Goal: Task Accomplishment & Management: Manage account settings

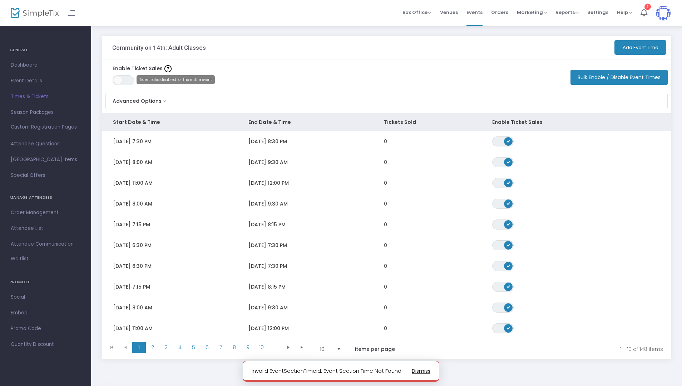
click at [418, 376] on notifier-notification "Invalid EventSectionTimeId. Event Section Time Not Found." at bounding box center [341, 371] width 197 height 21
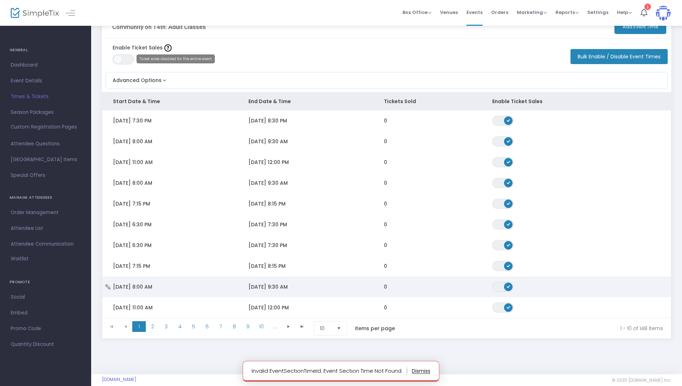
scroll to position [33, 0]
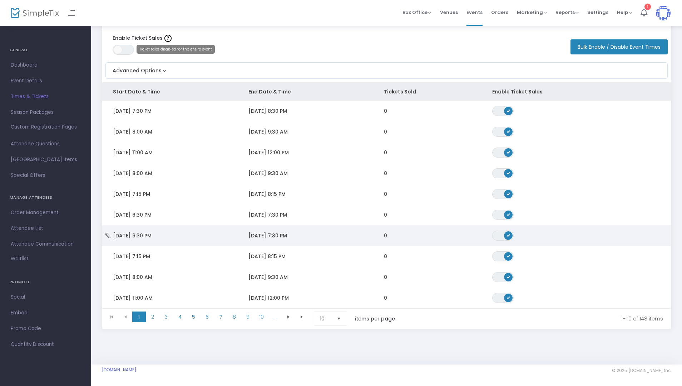
click at [152, 234] on span "[DATE] 6:30 PM" at bounding box center [132, 235] width 39 height 7
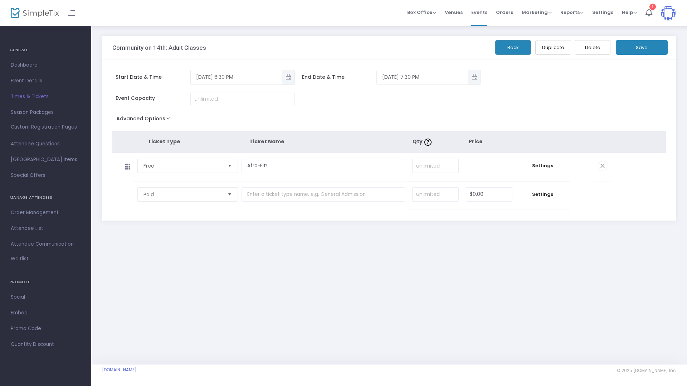
click at [286, 79] on span "Toggle popup" at bounding box center [288, 77] width 12 height 12
click at [409, 97] on div "Event Capacity" at bounding box center [345, 102] width 472 height 21
click at [292, 76] on span "Toggle popup" at bounding box center [288, 77] width 12 height 12
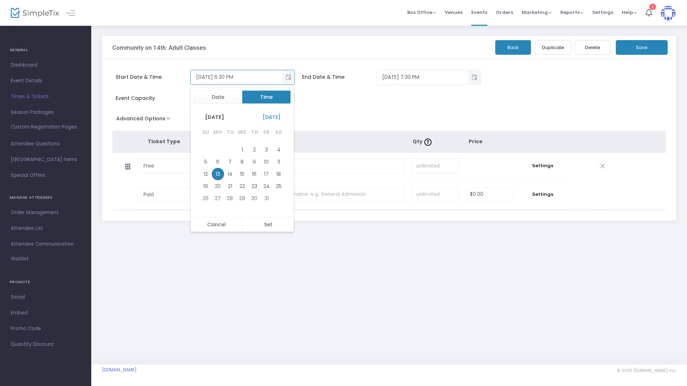
click at [265, 96] on button "Time" at bounding box center [266, 97] width 49 height 14
click at [210, 179] on span "7" at bounding box center [211, 178] width 3 height 7
click at [471, 75] on span "Toggle popup" at bounding box center [474, 77] width 12 height 12
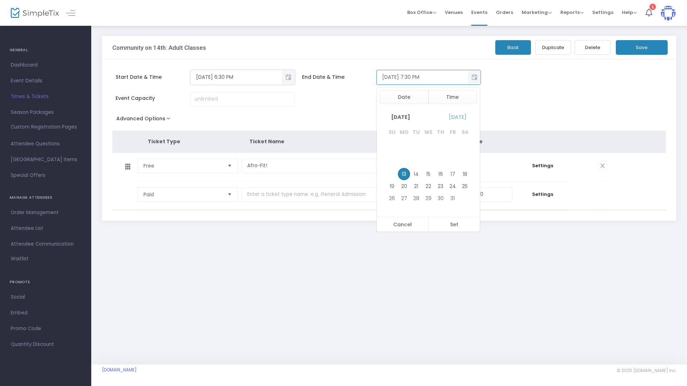
scroll to position [11, 0]
click at [449, 103] on button "Time" at bounding box center [452, 97] width 49 height 14
click at [401, 181] on li "8" at bounding box center [397, 178] width 25 height 11
click at [451, 227] on button "Set" at bounding box center [454, 224] width 52 height 14
type input "[DATE] 8:30 PM"
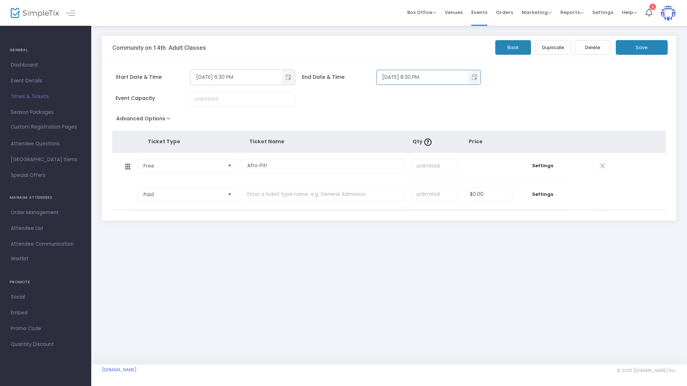
click at [287, 82] on span "Toggle popup" at bounding box center [288, 77] width 12 height 12
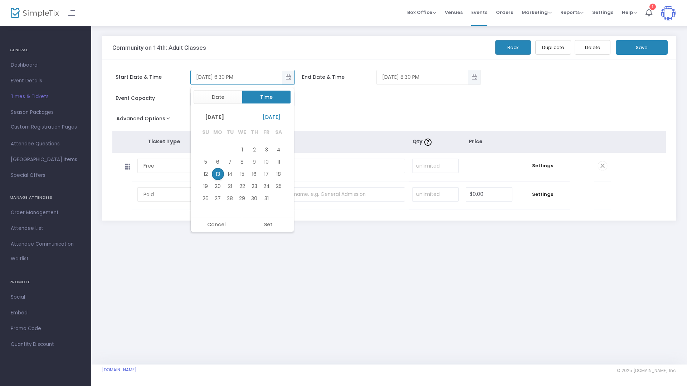
click at [259, 101] on button "Time" at bounding box center [266, 97] width 49 height 14
click at [210, 176] on span "7" at bounding box center [211, 178] width 3 height 7
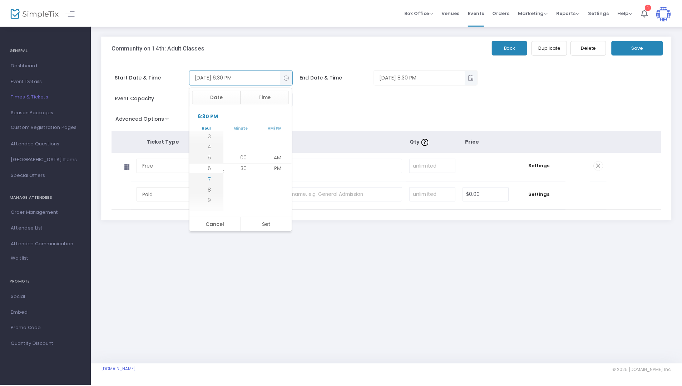
scroll to position [204, 0]
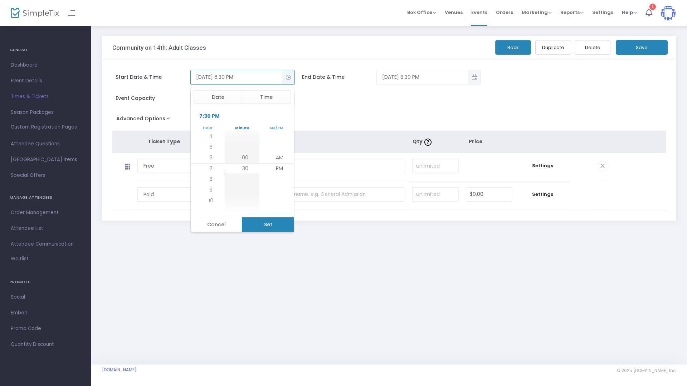
click at [260, 222] on button "Set" at bounding box center [268, 224] width 52 height 14
type input "[DATE] 7:30 PM"
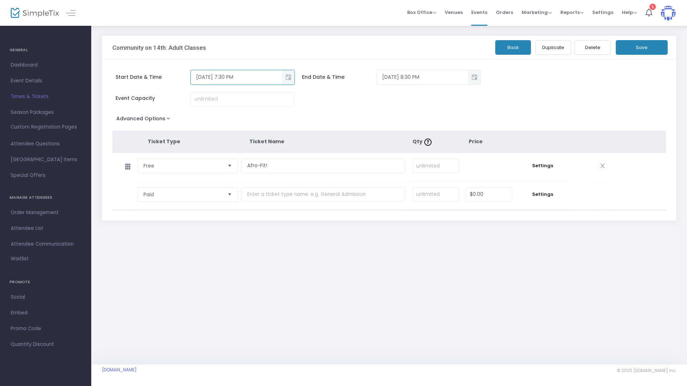
click at [643, 46] on button "Save" at bounding box center [642, 47] width 52 height 15
click at [519, 49] on button "Back" at bounding box center [513, 47] width 36 height 15
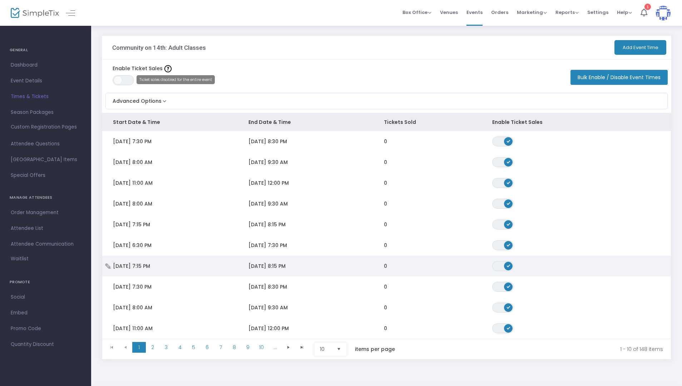
click at [180, 269] on td "[DATE] 7:15 PM" at bounding box center [170, 265] width 136 height 21
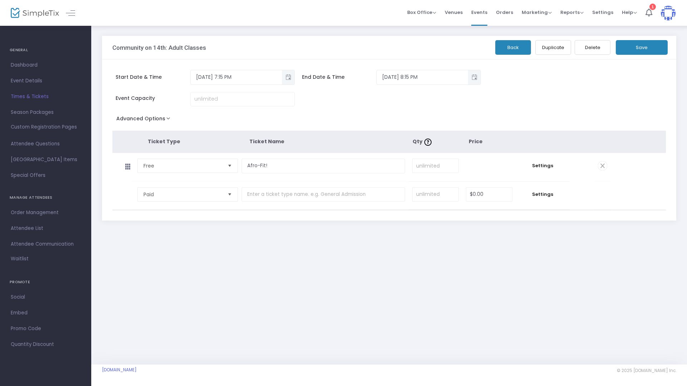
click at [582, 50] on button "Delete" at bounding box center [592, 47] width 36 height 15
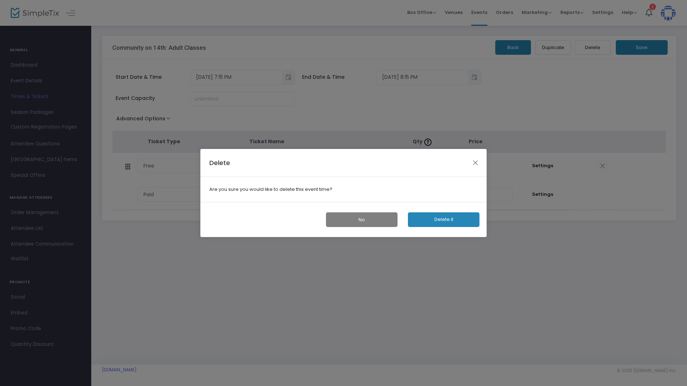
click at [444, 222] on button "Delete it" at bounding box center [444, 219] width 72 height 15
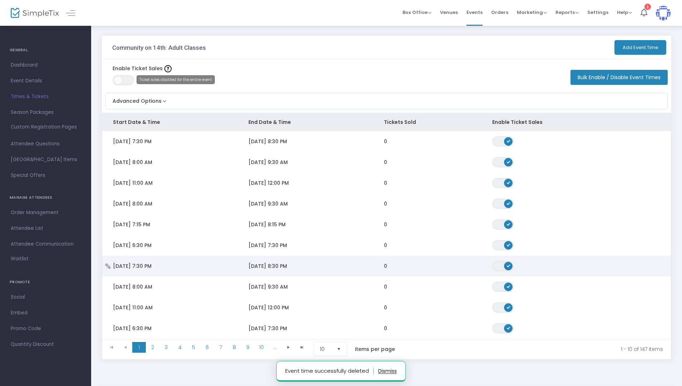
click at [197, 267] on td "[DATE] 7:30 PM" at bounding box center [170, 265] width 136 height 21
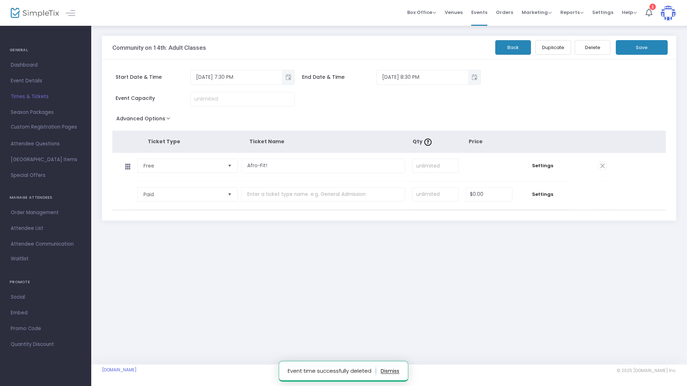
click at [510, 48] on button "Back" at bounding box center [513, 47] width 36 height 15
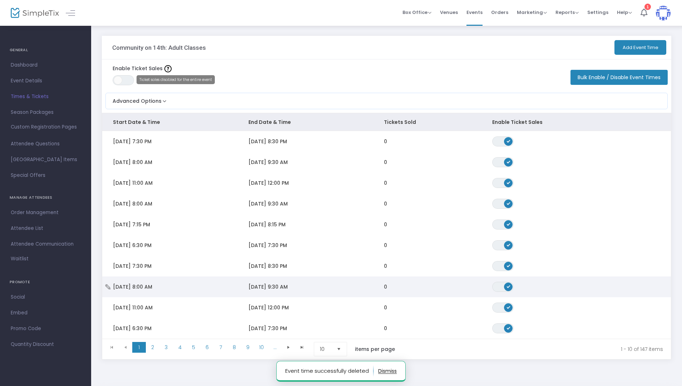
click at [152, 285] on span "[DATE] 8:00 AM" at bounding box center [132, 286] width 39 height 7
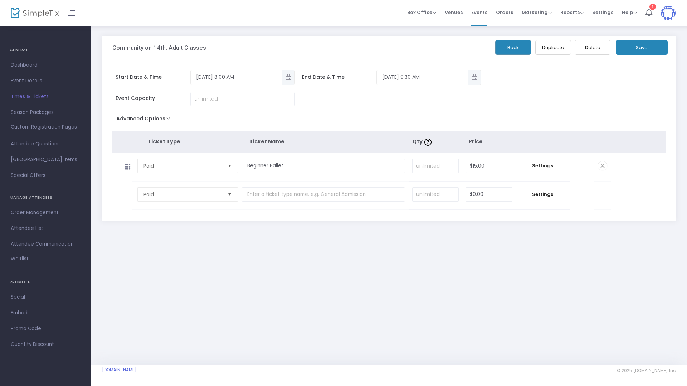
click at [512, 45] on button "Back" at bounding box center [513, 47] width 36 height 15
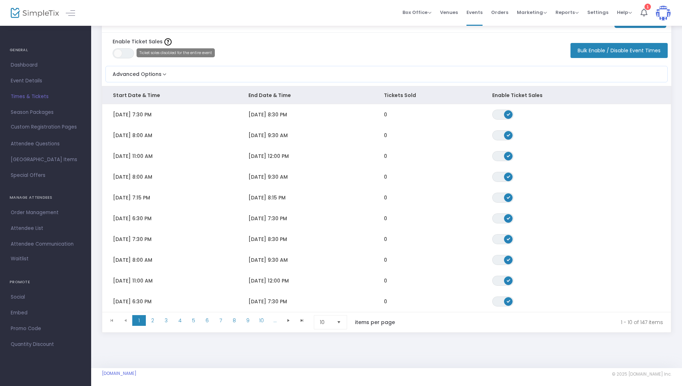
scroll to position [33, 0]
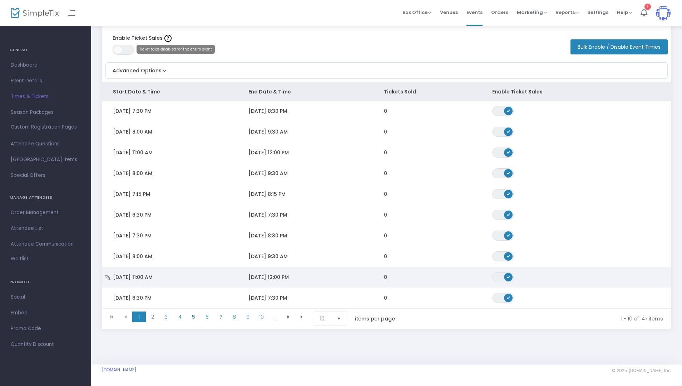
click at [153, 275] on span "[DATE] 11:00 AM" at bounding box center [133, 276] width 40 height 7
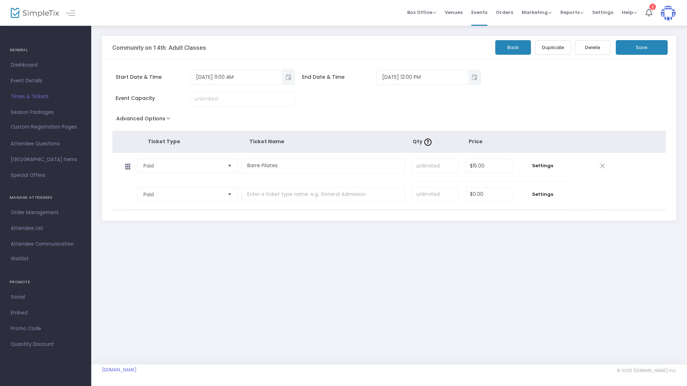
click at [505, 52] on button "Back" at bounding box center [513, 47] width 36 height 15
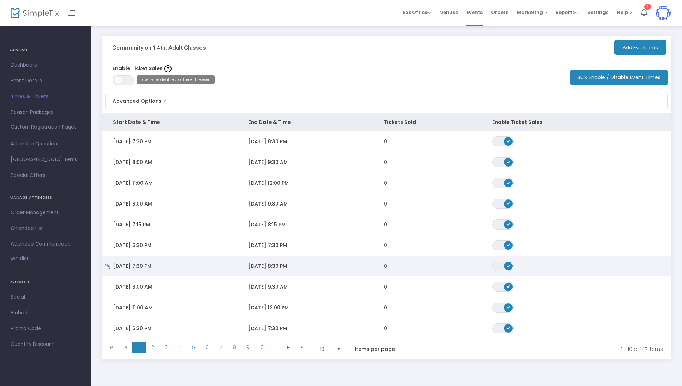
click at [183, 270] on td "[DATE] 7:30 PM" at bounding box center [170, 265] width 136 height 21
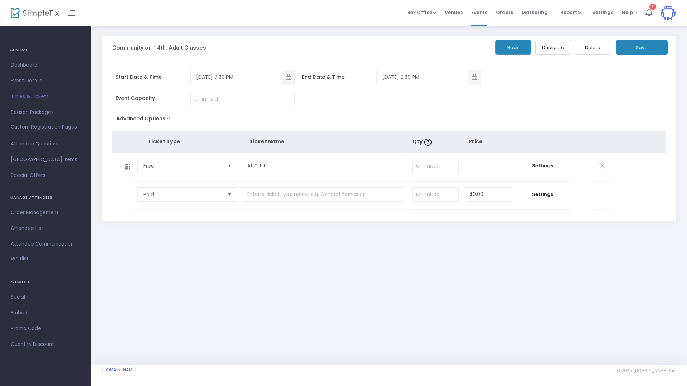
click at [513, 45] on button "Back" at bounding box center [513, 47] width 36 height 15
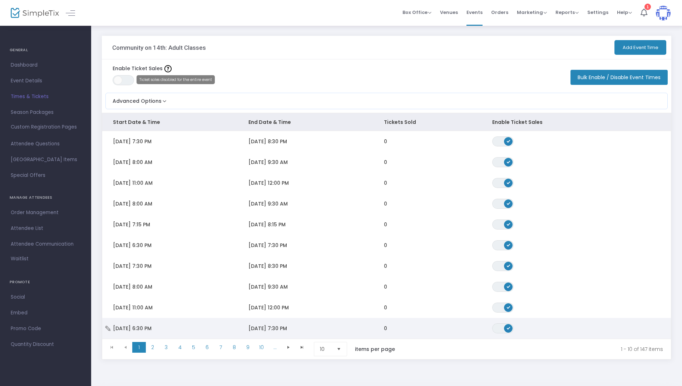
click at [152, 331] on span "[DATE] 6:30 PM" at bounding box center [132, 327] width 39 height 7
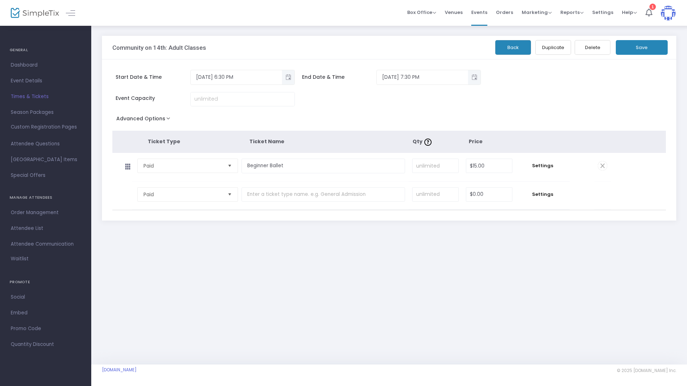
click at [586, 53] on button "Delete" at bounding box center [592, 47] width 36 height 15
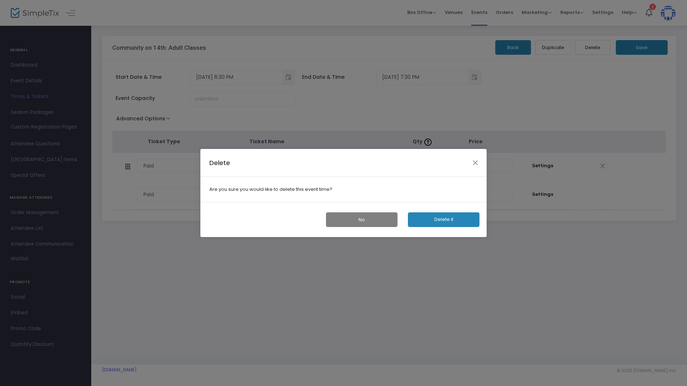
click at [447, 222] on button "Delete it" at bounding box center [444, 219] width 72 height 15
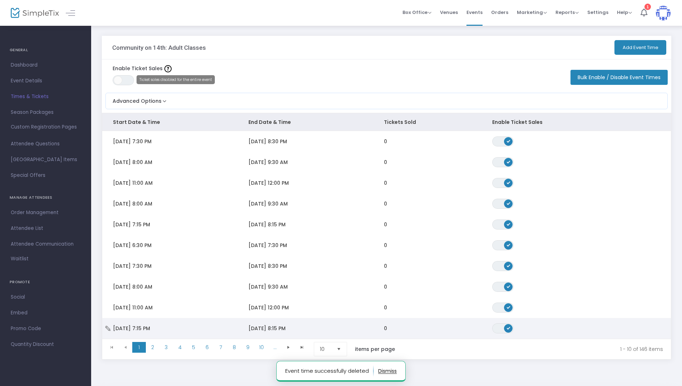
click at [160, 335] on td "[DATE] 7:15 PM" at bounding box center [170, 328] width 136 height 21
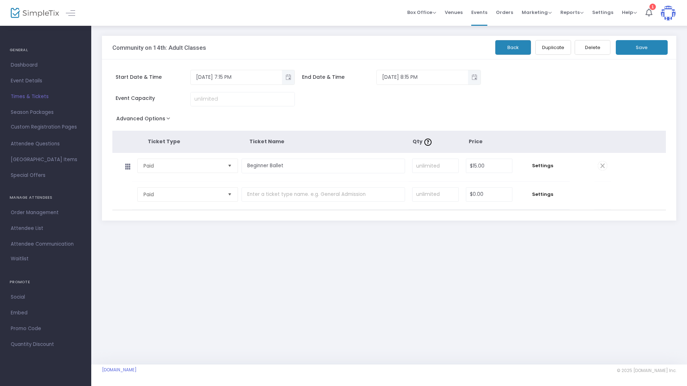
click at [587, 54] on button "Delete" at bounding box center [592, 47] width 36 height 15
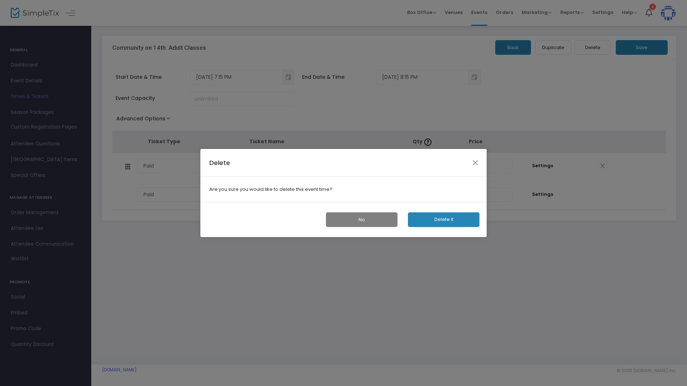
click at [453, 224] on button "Delete it" at bounding box center [444, 219] width 72 height 15
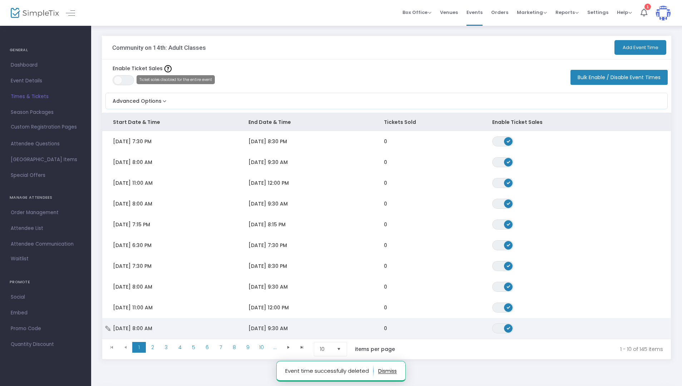
click at [176, 329] on td "[DATE] 8:00 AM" at bounding box center [170, 328] width 136 height 21
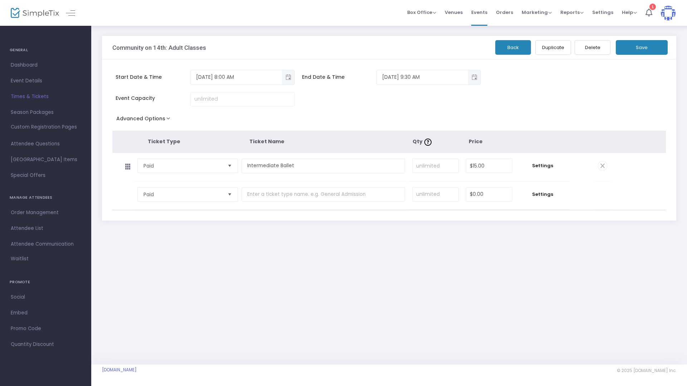
click at [505, 55] on div "Community on 14th: Adult Classes Back Duplicate Delete Save" at bounding box center [389, 48] width 574 height 24
click at [505, 52] on button "Back" at bounding box center [513, 47] width 36 height 15
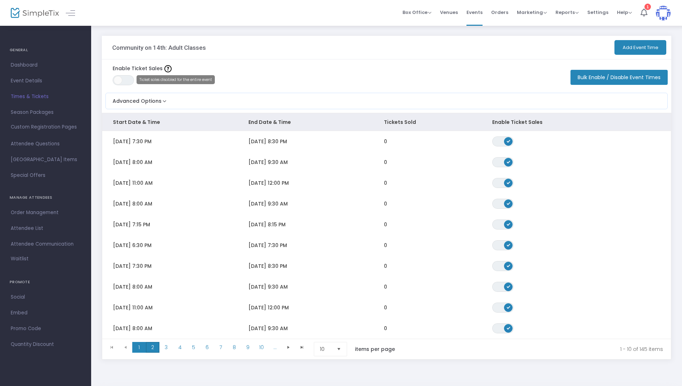
click at [155, 346] on span "2" at bounding box center [153, 347] width 14 height 11
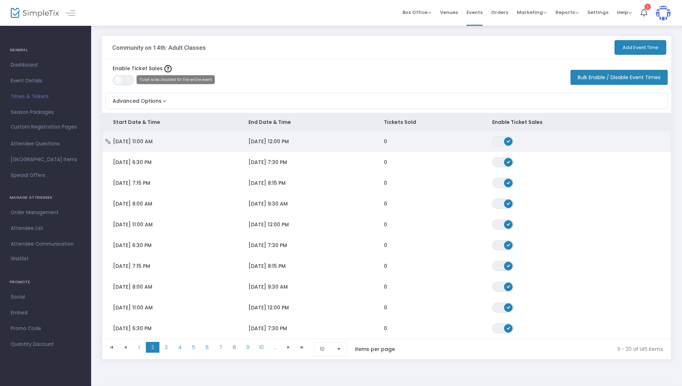
click at [218, 145] on td "[DATE] 11:00 AM" at bounding box center [170, 141] width 136 height 21
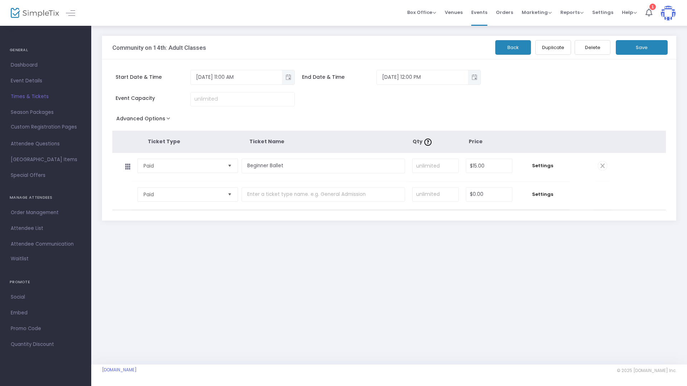
click at [603, 48] on button "Delete" at bounding box center [592, 47] width 36 height 15
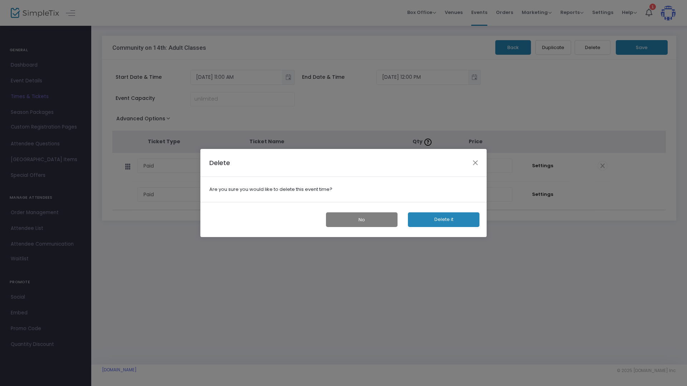
click at [436, 230] on div "No Delete it" at bounding box center [343, 219] width 286 height 35
click at [439, 220] on button "Delete it" at bounding box center [444, 219] width 72 height 15
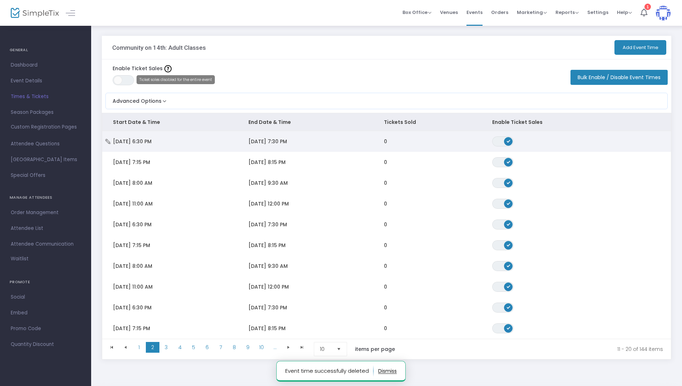
click at [229, 144] on td "[DATE] 6:30 PM" at bounding box center [170, 141] width 136 height 21
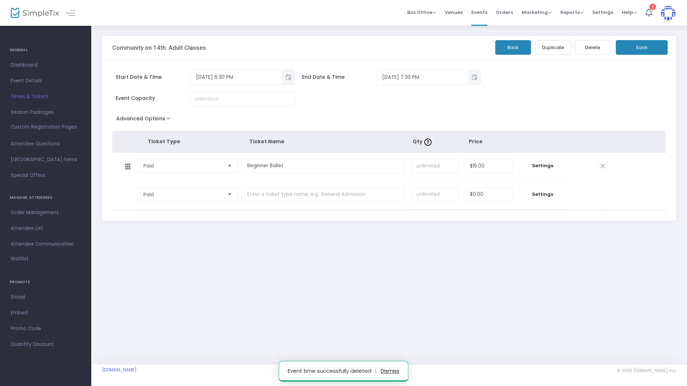
click at [588, 45] on button "Delete" at bounding box center [592, 47] width 36 height 15
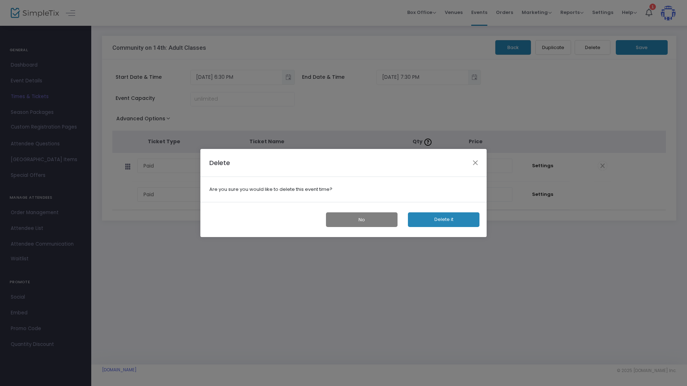
click at [423, 209] on div "No Delete it" at bounding box center [343, 219] width 286 height 35
click at [421, 224] on button "Delete it" at bounding box center [444, 219] width 72 height 15
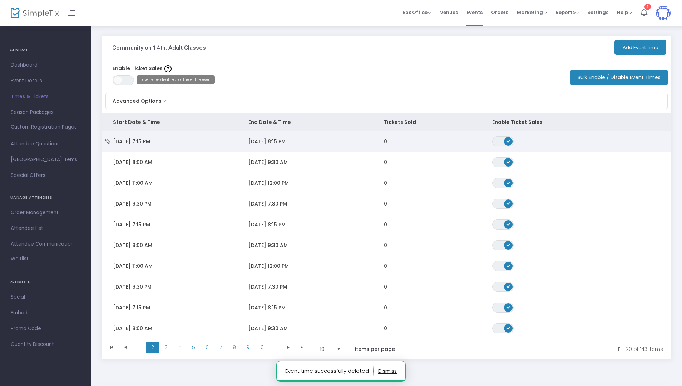
click at [284, 149] on td "[DATE] 8:15 PM" at bounding box center [306, 141] width 136 height 21
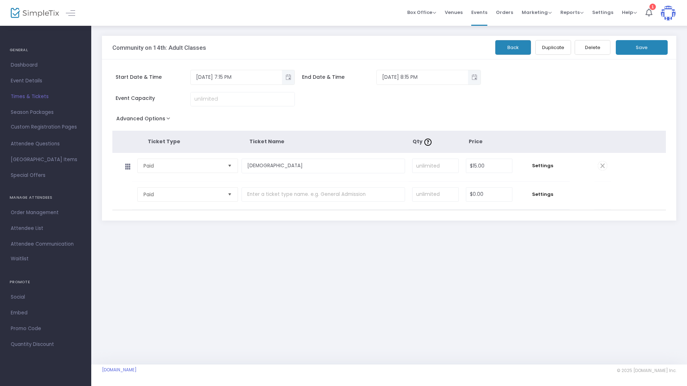
click at [521, 49] on button "Back" at bounding box center [513, 47] width 36 height 15
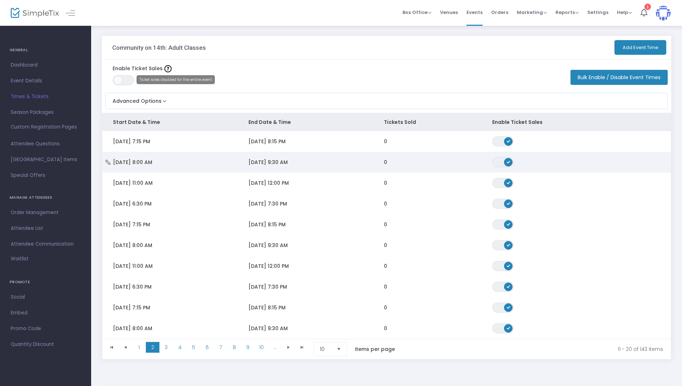
click at [244, 160] on td "[DATE] 9:30 AM" at bounding box center [306, 162] width 136 height 21
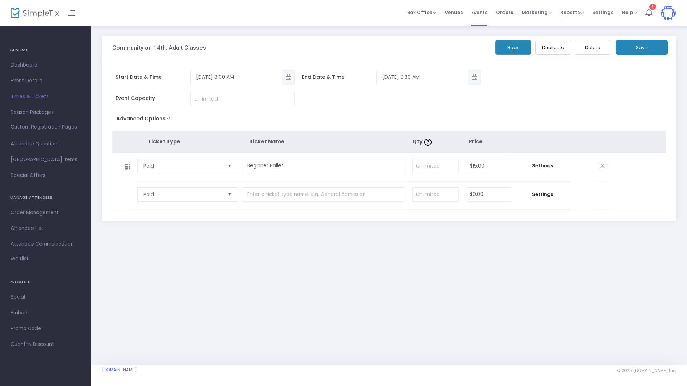
click at [587, 46] on button "Delete" at bounding box center [592, 47] width 36 height 15
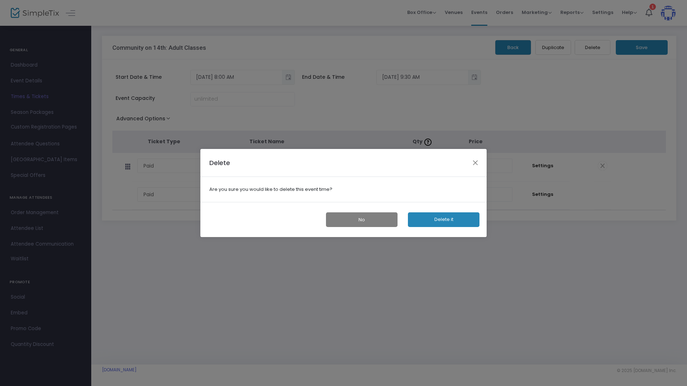
click at [444, 217] on button "Delete it" at bounding box center [444, 219] width 72 height 15
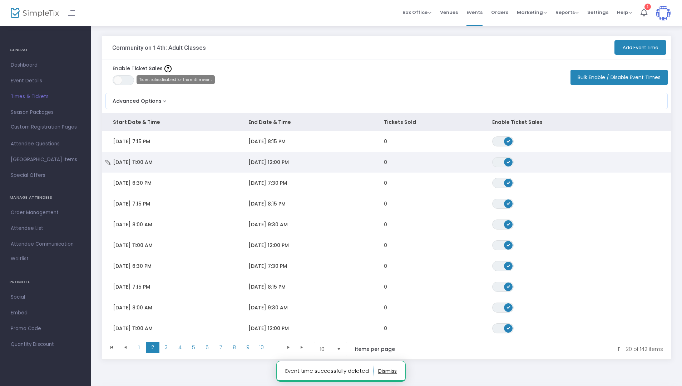
click at [232, 166] on td "[DATE] 11:00 AM" at bounding box center [170, 162] width 136 height 21
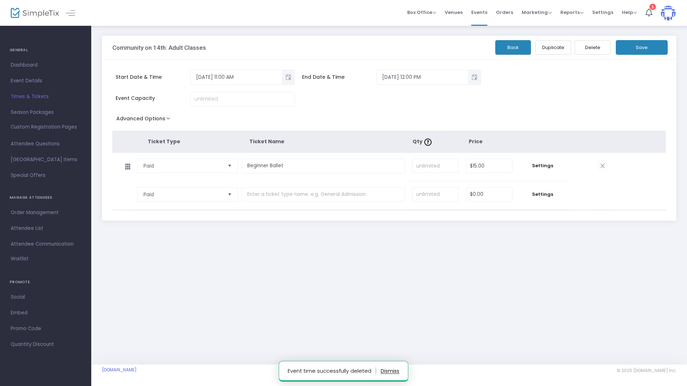
click at [589, 46] on button "Delete" at bounding box center [592, 47] width 36 height 15
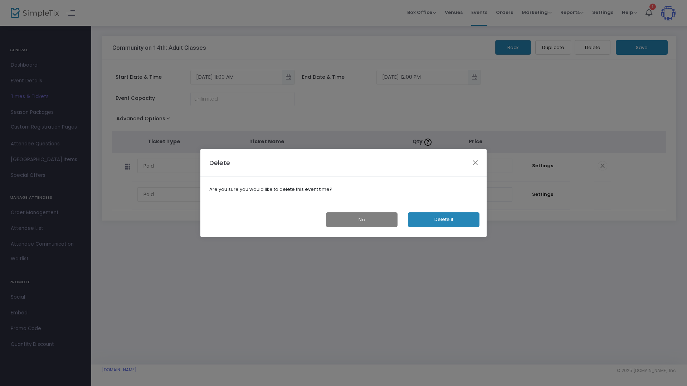
click at [432, 221] on button "Delete it" at bounding box center [444, 219] width 72 height 15
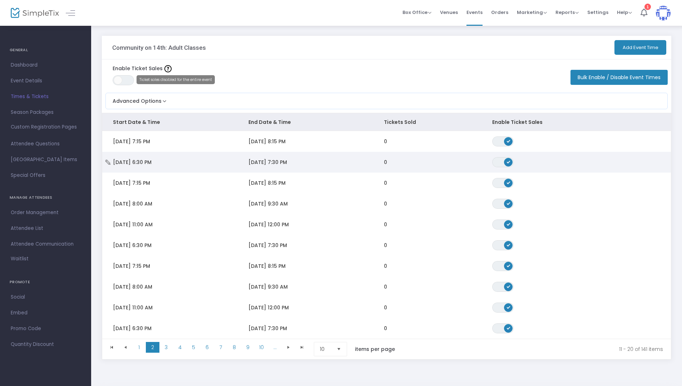
click at [237, 158] on td "[DATE] 6:30 PM" at bounding box center [170, 162] width 136 height 21
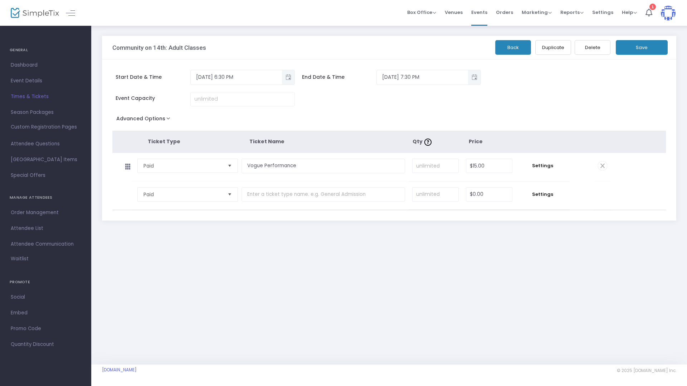
click at [512, 45] on button "Back" at bounding box center [513, 47] width 36 height 15
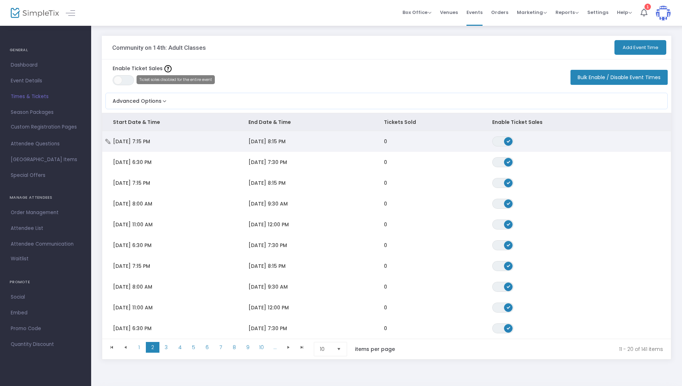
click at [216, 134] on td "[DATE] 7:15 PM" at bounding box center [170, 141] width 136 height 21
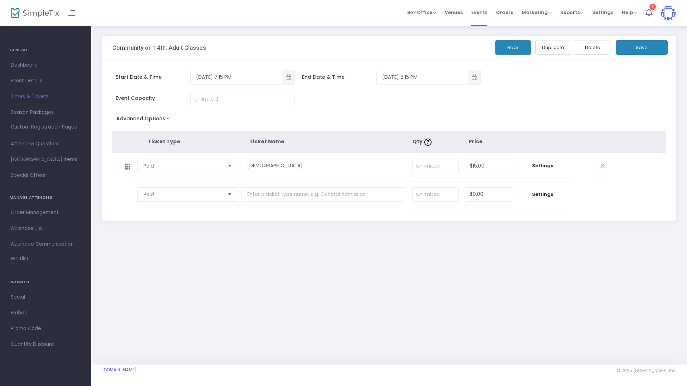
click at [533, 44] on span "Back Duplicate Delete Save" at bounding box center [589, 47] width 159 height 15
click at [516, 48] on button "Back" at bounding box center [513, 47] width 36 height 15
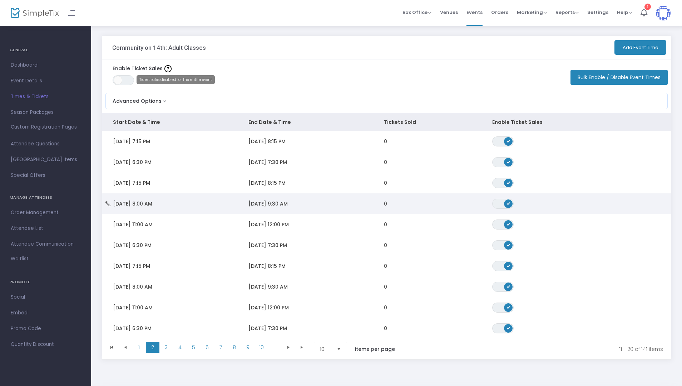
click at [230, 204] on td "[DATE] 8:00 AM" at bounding box center [170, 203] width 136 height 21
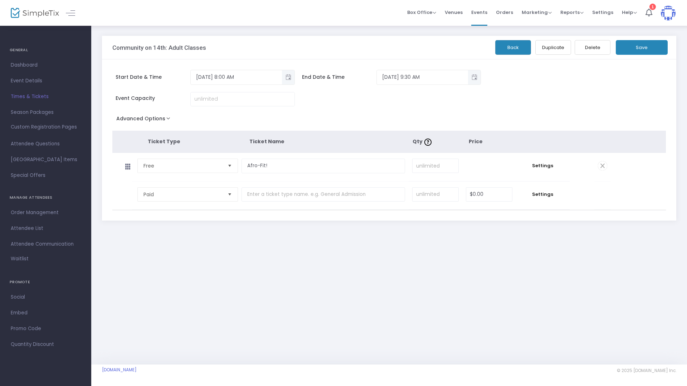
click at [587, 40] on button "Delete" at bounding box center [592, 47] width 36 height 15
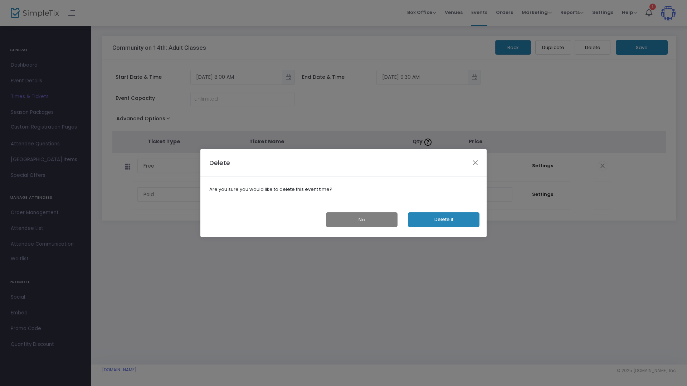
click at [415, 224] on button "Delete it" at bounding box center [444, 219] width 72 height 15
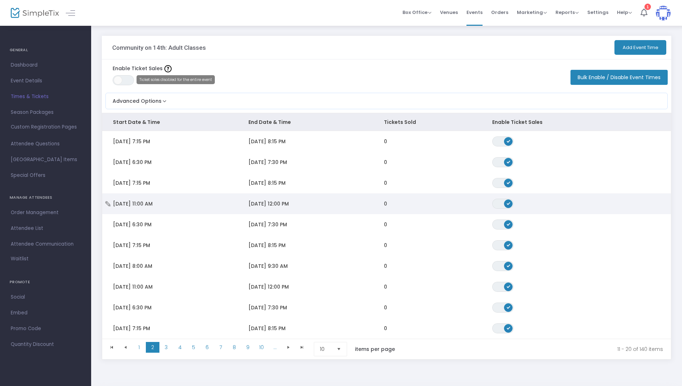
click at [226, 202] on td "[DATE] 11:00 AM" at bounding box center [170, 203] width 136 height 21
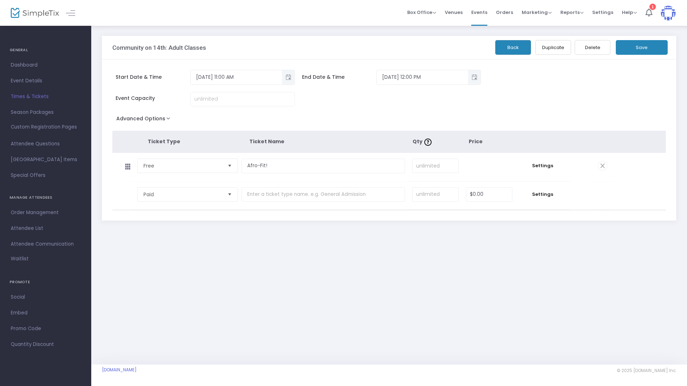
click at [583, 42] on button "Delete" at bounding box center [592, 47] width 36 height 15
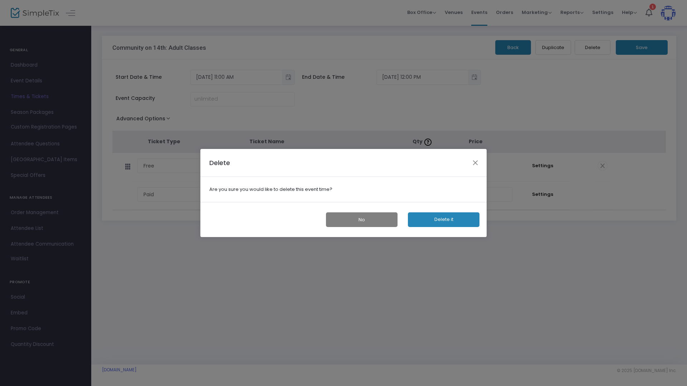
click at [432, 220] on button "Delete it" at bounding box center [444, 219] width 72 height 15
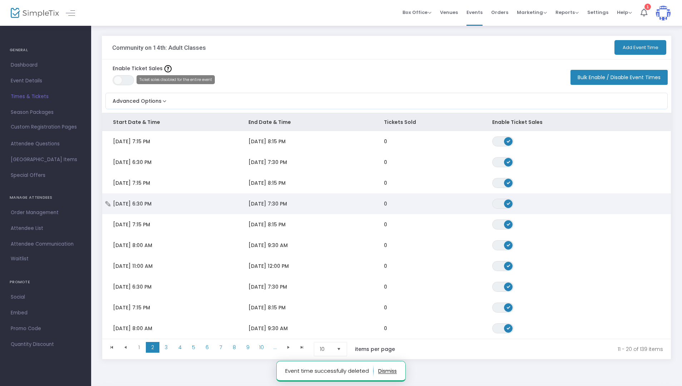
click at [293, 199] on td "[DATE] 7:30 PM" at bounding box center [306, 203] width 136 height 21
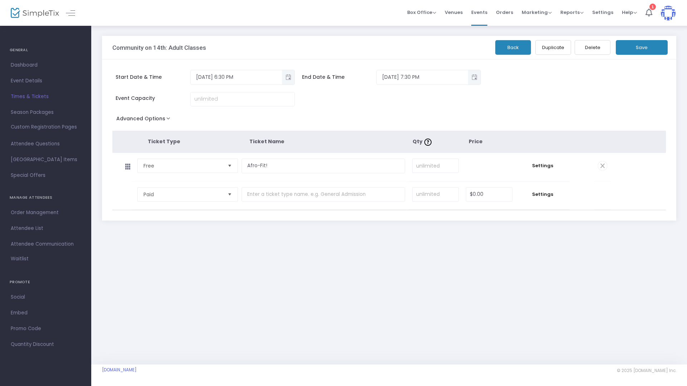
click at [582, 49] on button "Delete" at bounding box center [592, 47] width 36 height 15
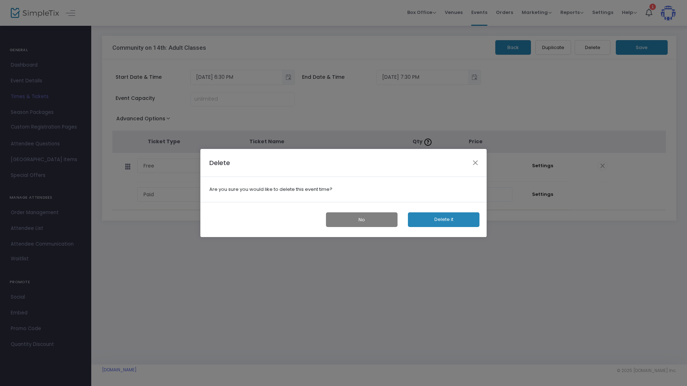
click at [428, 222] on button "Delete it" at bounding box center [444, 219] width 72 height 15
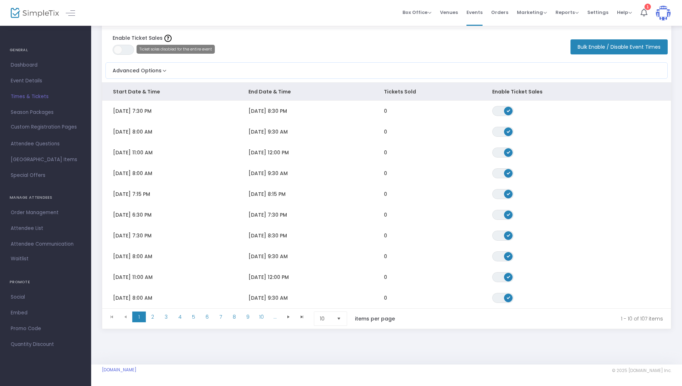
click at [339, 313] on span "Select" at bounding box center [339, 319] width 12 height 12
click at [332, 361] on li "100" at bounding box center [331, 361] width 34 height 14
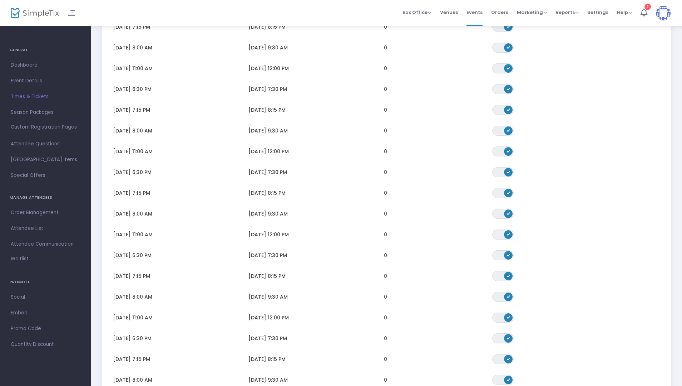
scroll to position [1900, 0]
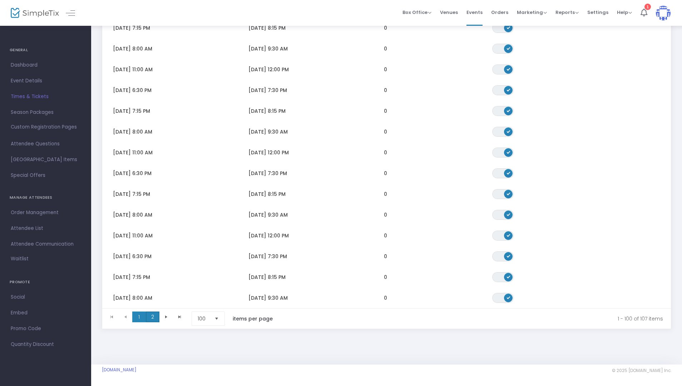
click at [150, 318] on span "2" at bounding box center [153, 316] width 14 height 11
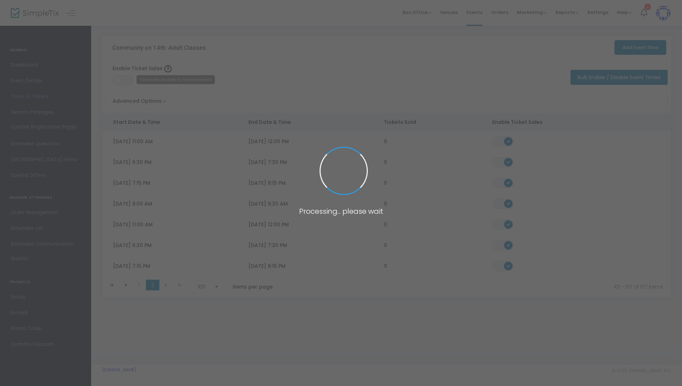
scroll to position [0, 0]
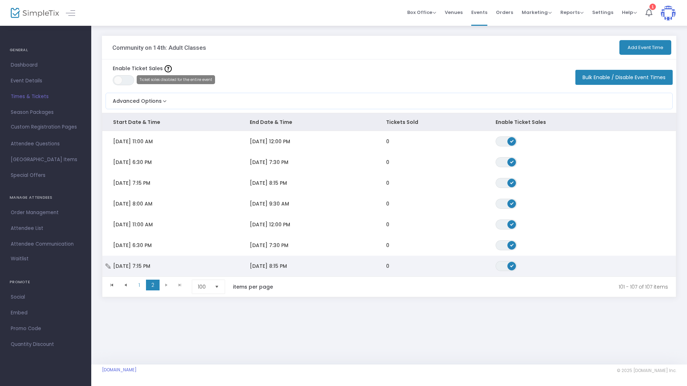
click at [237, 260] on td "Fri 12/12/2025 7:15 PM" at bounding box center [170, 265] width 137 height 21
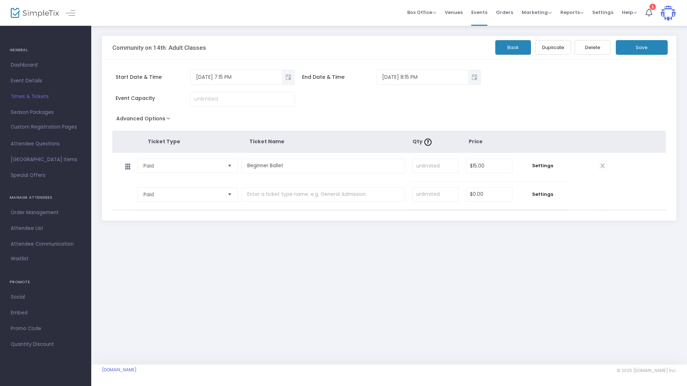
click at [494, 49] on div "Community on 14th: Adult Classes Back Duplicate Delete Save" at bounding box center [389, 48] width 574 height 24
click at [502, 50] on button "Back" at bounding box center [513, 47] width 36 height 15
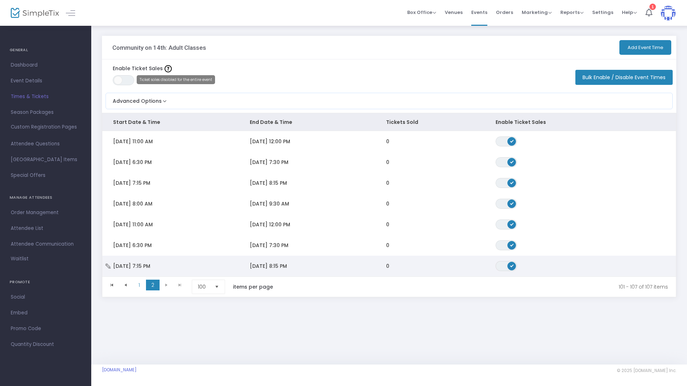
click at [507, 267] on span "Data table" at bounding box center [511, 265] width 9 height 9
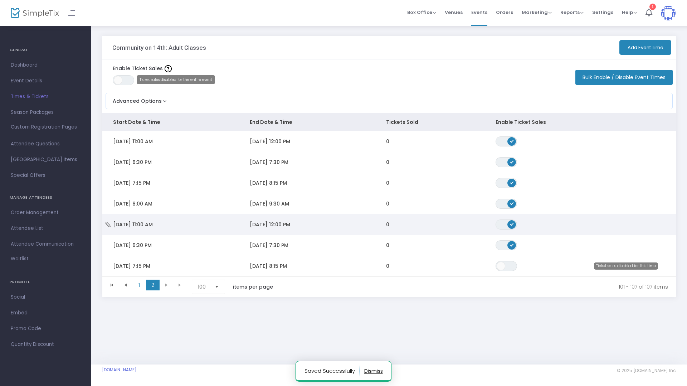
click at [514, 221] on span "Data table" at bounding box center [511, 224] width 9 height 9
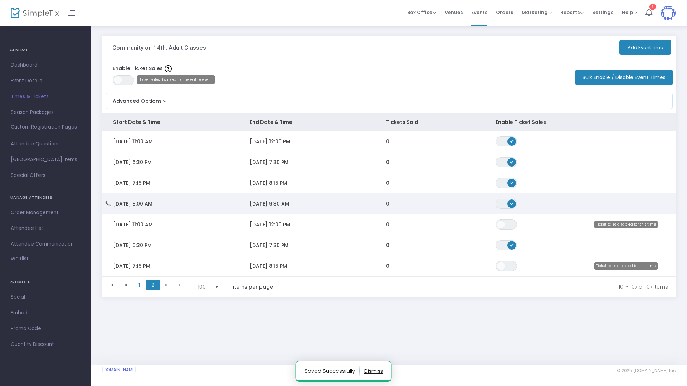
click at [506, 200] on span "ON OFF" at bounding box center [505, 204] width 21 height 10
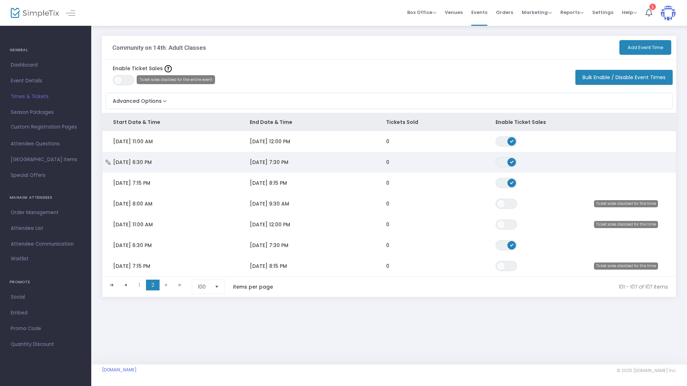
click at [503, 166] on span "ON OFF" at bounding box center [505, 162] width 21 height 10
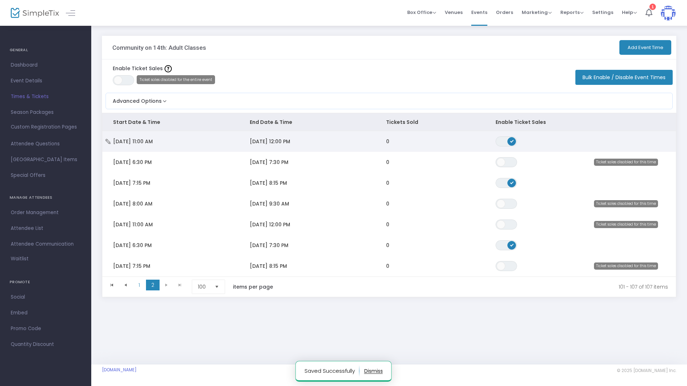
click at [512, 143] on span "Data table" at bounding box center [511, 141] width 9 height 9
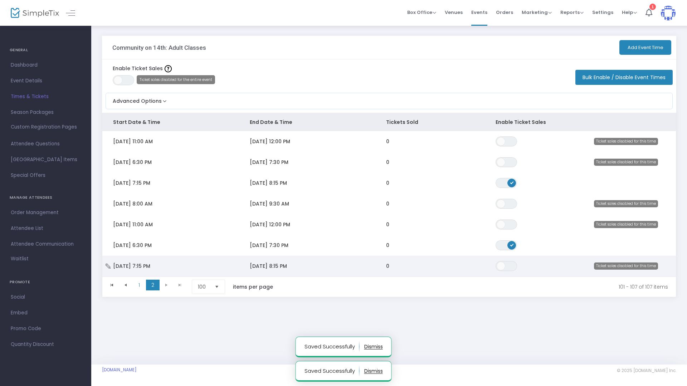
click at [113, 265] on td "Fri 12/12/2025 7:15 PM" at bounding box center [170, 265] width 137 height 21
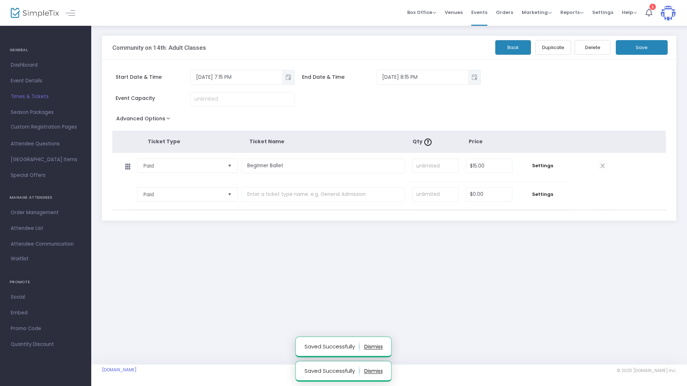
click at [596, 47] on button "Delete" at bounding box center [592, 47] width 36 height 15
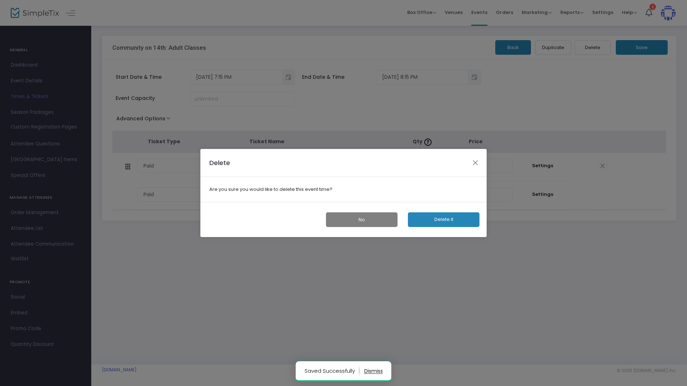
click at [442, 207] on div "No Delete it" at bounding box center [343, 219] width 286 height 35
click at [441, 216] on button "Delete it" at bounding box center [444, 219] width 72 height 15
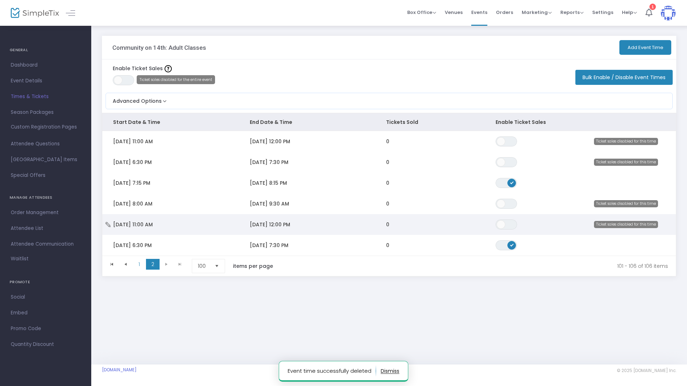
click at [108, 226] on icon "Data table" at bounding box center [107, 224] width 7 height 5
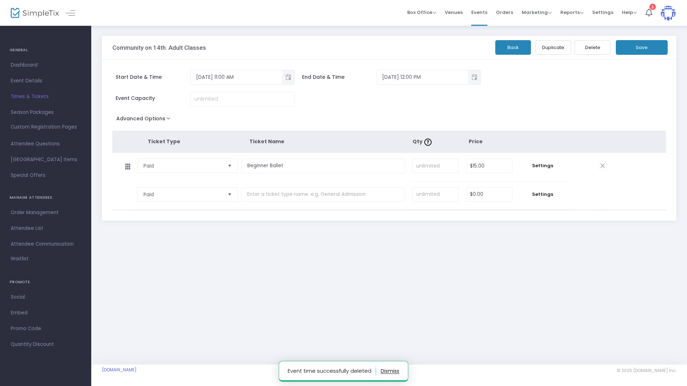
click at [592, 53] on button "Delete" at bounding box center [592, 47] width 36 height 15
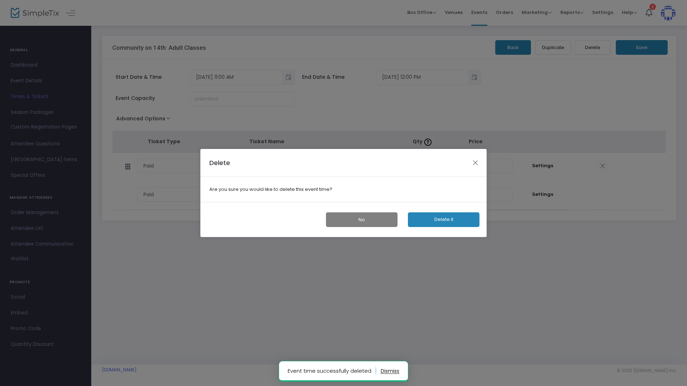
click at [438, 211] on div "No Delete it" at bounding box center [343, 219] width 286 height 35
click at [435, 219] on button "Delete it" at bounding box center [444, 219] width 72 height 15
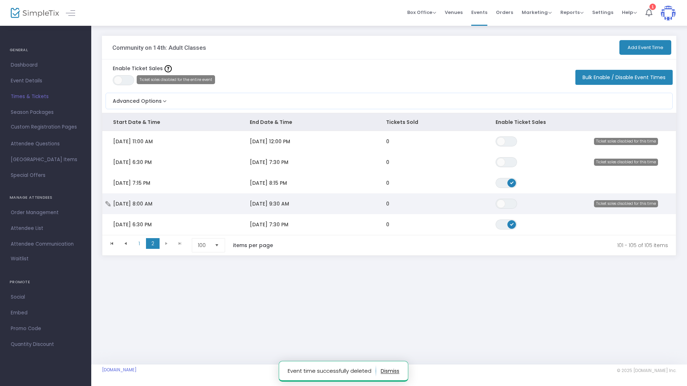
click at [152, 204] on span "Fri 12/12/2025 8:00 AM" at bounding box center [132, 203] width 39 height 7
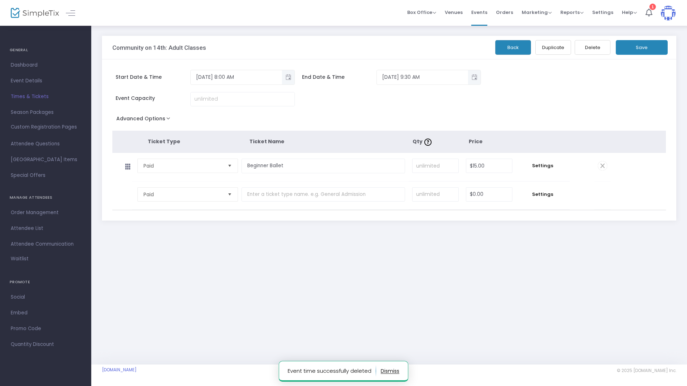
click at [601, 50] on button "Delete" at bounding box center [592, 47] width 36 height 15
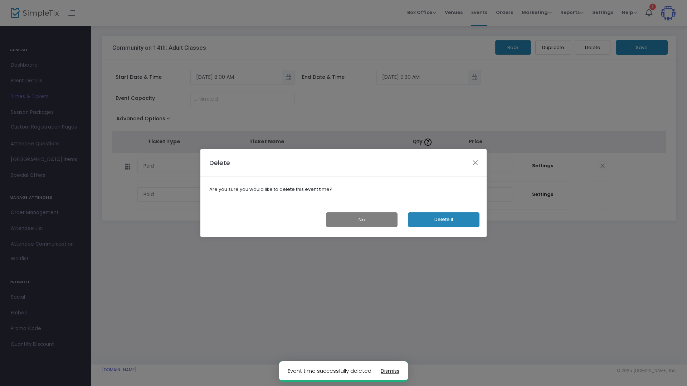
click at [435, 221] on button "Delete it" at bounding box center [444, 219] width 72 height 15
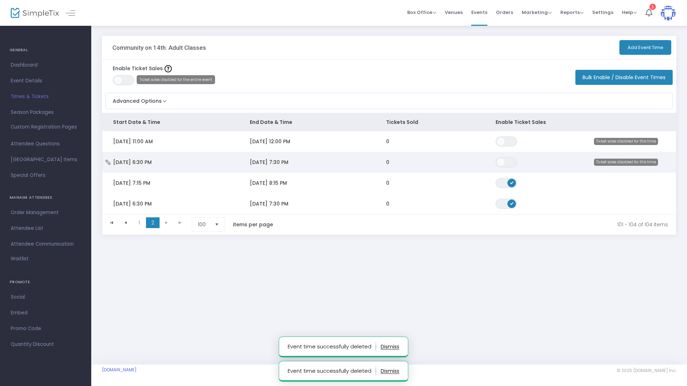
click at [187, 171] on td "Thu 12/11/2025 6:30 PM" at bounding box center [170, 162] width 137 height 21
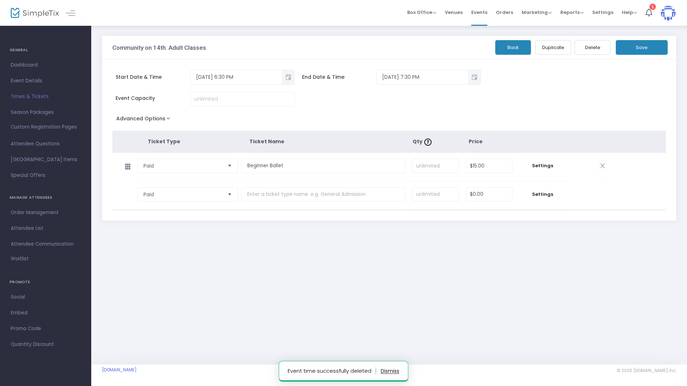
click at [594, 50] on button "Delete" at bounding box center [592, 47] width 36 height 15
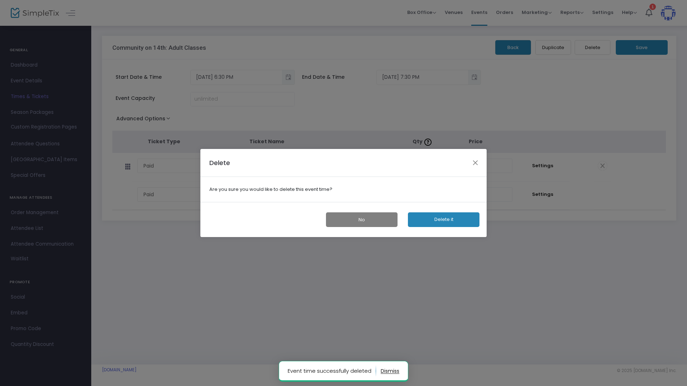
click at [452, 227] on div "No Delete it" at bounding box center [343, 219] width 286 height 35
click at [446, 220] on button "Delete it" at bounding box center [444, 219] width 72 height 15
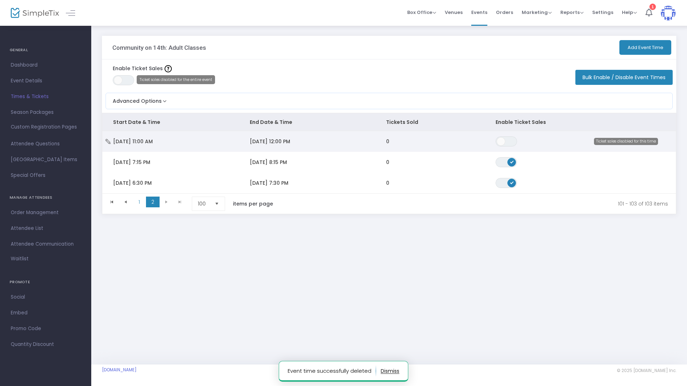
click at [264, 142] on span "12/11/2025 12:00 PM" at bounding box center [270, 141] width 40 height 7
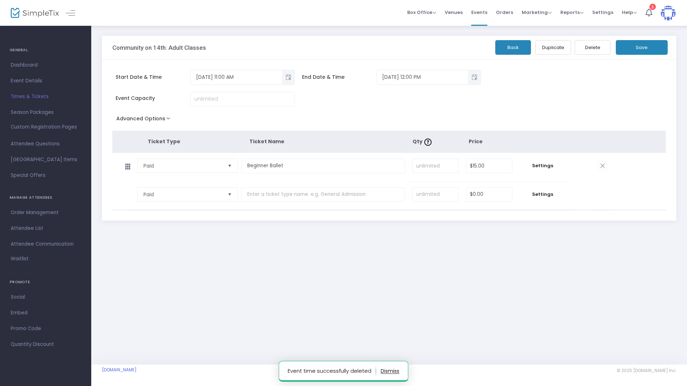
click at [584, 48] on button "Delete" at bounding box center [592, 47] width 36 height 15
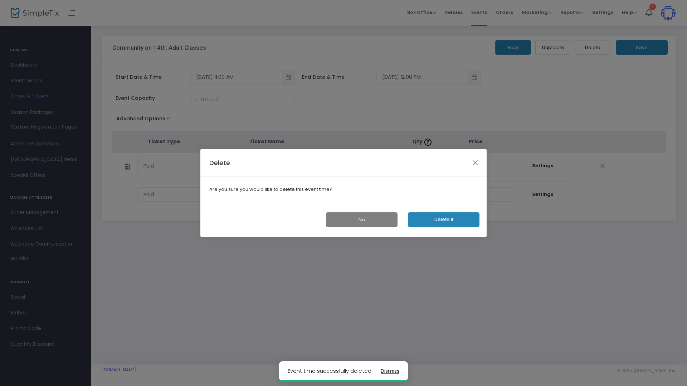
click at [435, 219] on button "Delete it" at bounding box center [444, 219] width 72 height 15
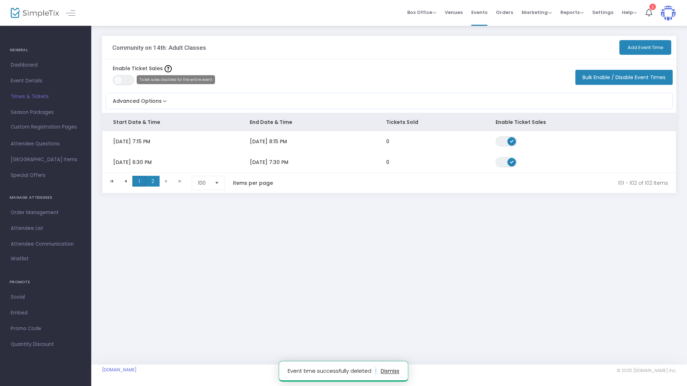
click at [142, 182] on span "1" at bounding box center [139, 181] width 14 height 11
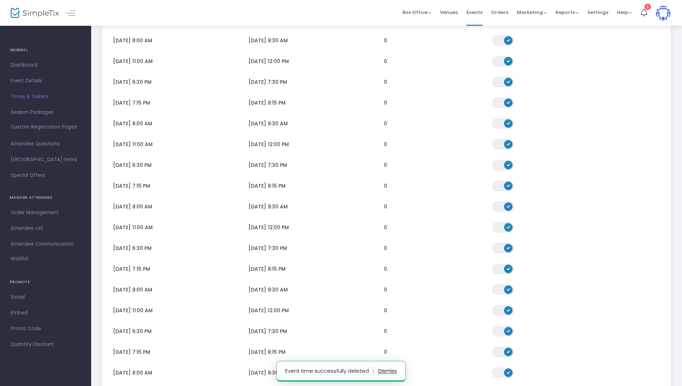
scroll to position [1900, 0]
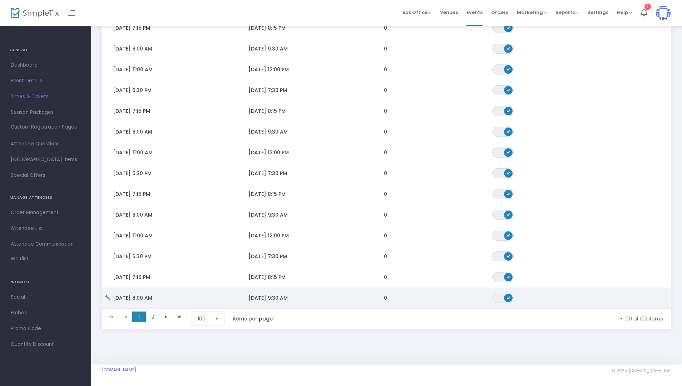
click at [250, 295] on span "12/11/2025 9:30 AM" at bounding box center [268, 297] width 39 height 7
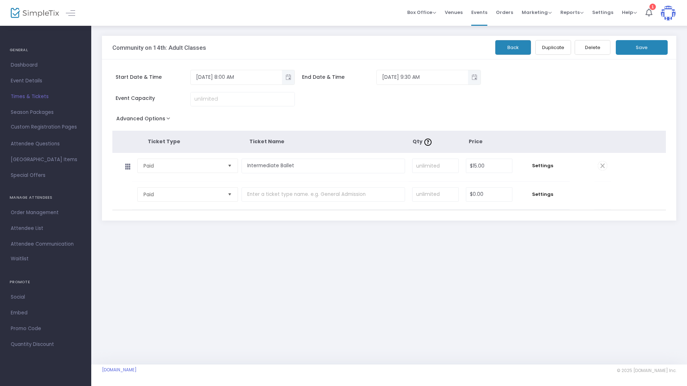
click at [511, 52] on button "Back" at bounding box center [513, 47] width 36 height 15
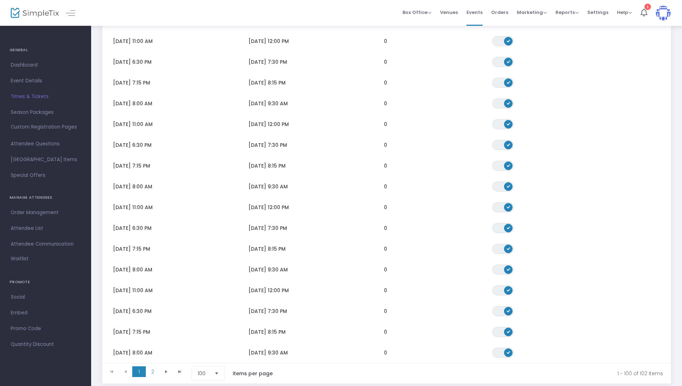
scroll to position [1900, 0]
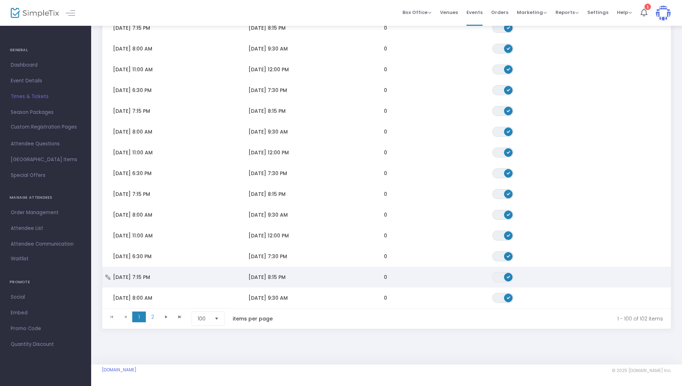
click at [328, 277] on td "12/9/2025 8:15 PM" at bounding box center [306, 276] width 136 height 21
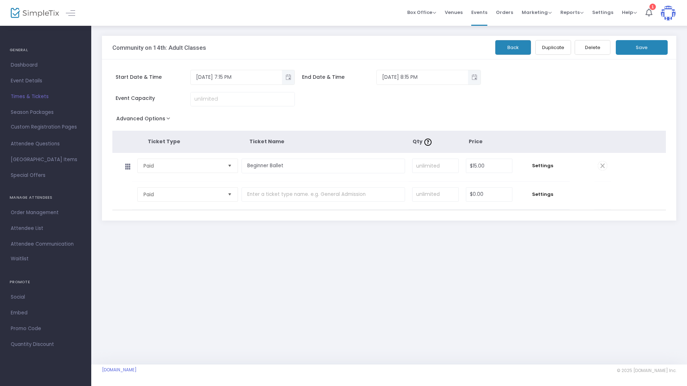
click at [585, 49] on button "Delete" at bounding box center [592, 47] width 36 height 15
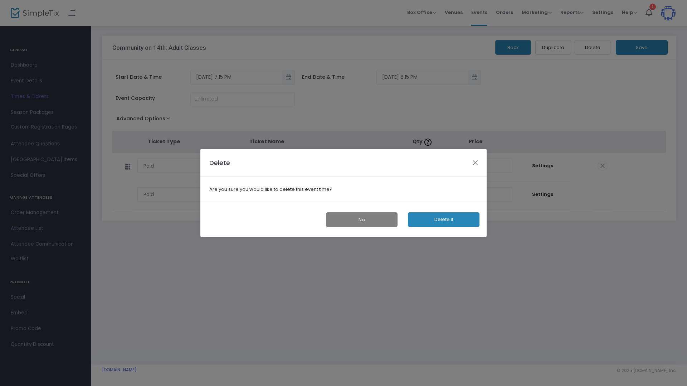
click at [448, 227] on div "No Delete it" at bounding box center [343, 219] width 286 height 35
click at [448, 226] on button "Delete it" at bounding box center [444, 219] width 72 height 15
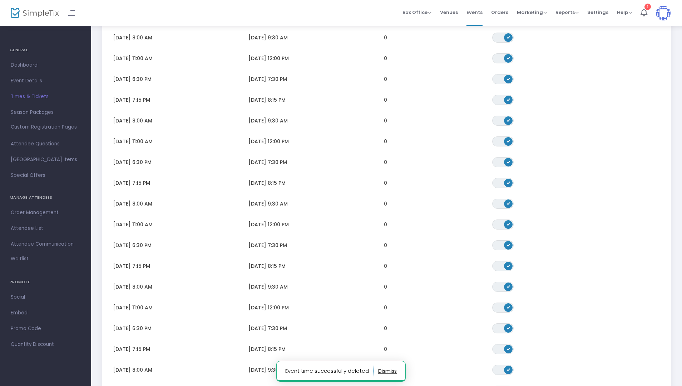
scroll to position [1900, 0]
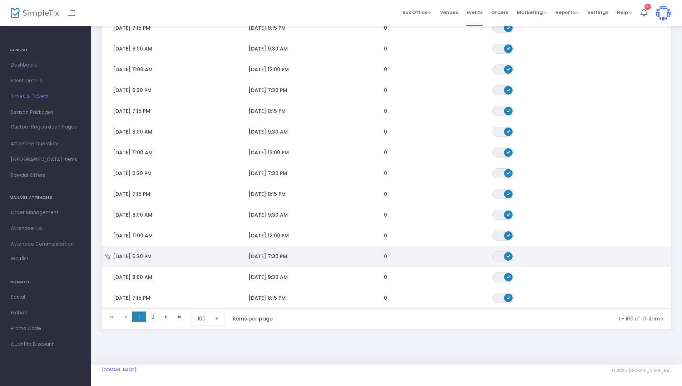
click at [504, 251] on span "ON OFF" at bounding box center [503, 256] width 21 height 10
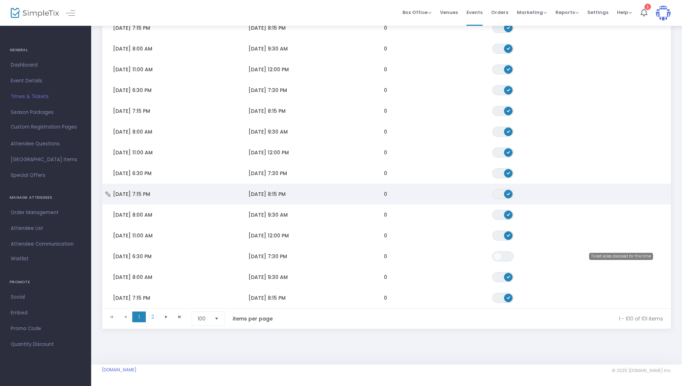
click at [458, 192] on td "0" at bounding box center [427, 193] width 108 height 21
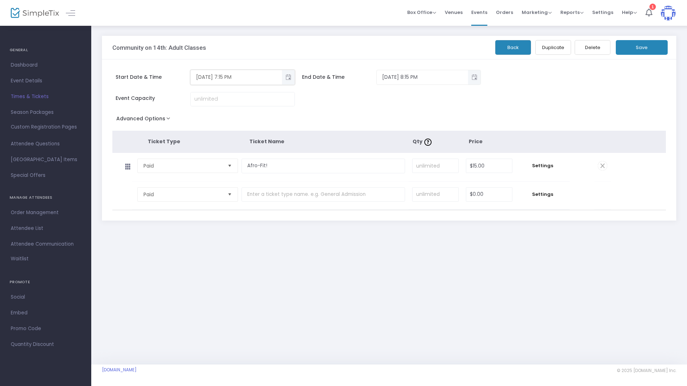
click at [228, 79] on input "12/8/2025 7:15 PM" at bounding box center [236, 77] width 91 height 12
type input "12/8/2025 7:30 PM"
click at [415, 80] on input "12/8/2025 8:15 PM" at bounding box center [422, 77] width 91 height 12
type input "12/8/2025 8:30 PM"
click at [641, 58] on div "Community on 14th: Adult Classes Back Duplicate Delete Save" at bounding box center [389, 48] width 574 height 24
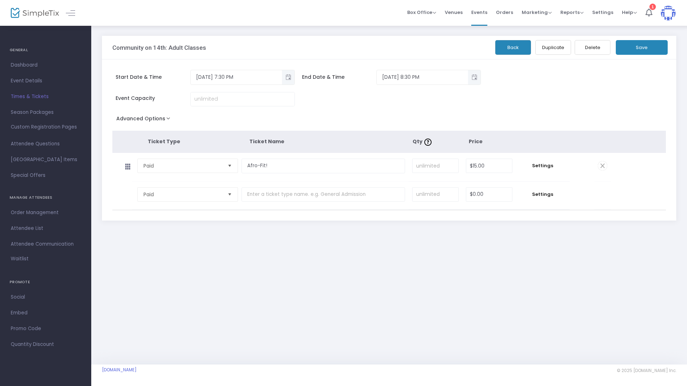
click at [636, 45] on button "Save" at bounding box center [642, 47] width 52 height 15
click at [504, 55] on div "Community on 14th: Adult Classes Back Duplicate Delete Save" at bounding box center [389, 48] width 574 height 24
click at [506, 49] on button "Back" at bounding box center [513, 47] width 36 height 15
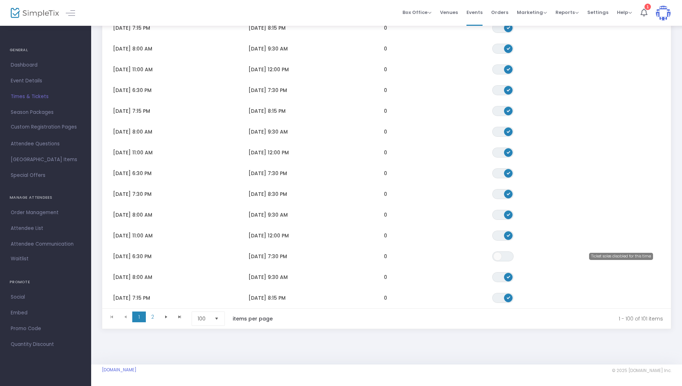
scroll to position [1884, 0]
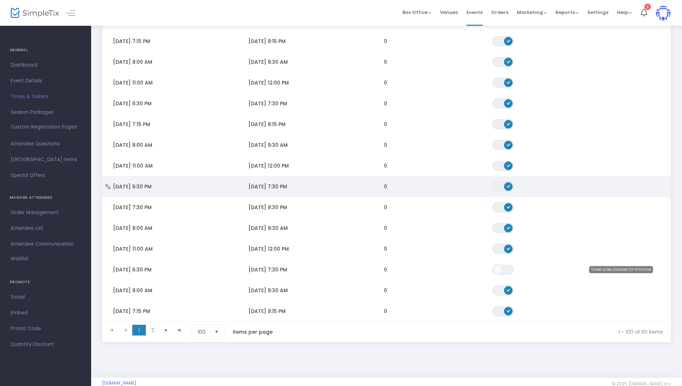
click at [506, 186] on span "Data table" at bounding box center [508, 186] width 9 height 9
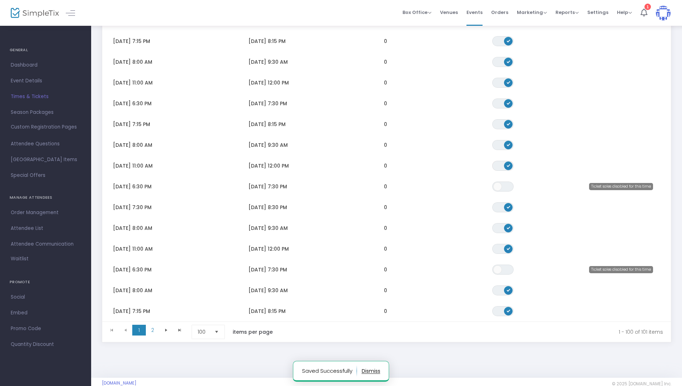
click at [505, 168] on span "ON OFF" at bounding box center [503, 166] width 21 height 10
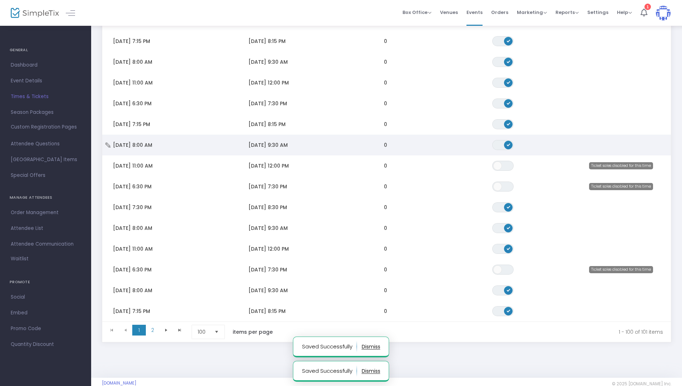
click at [506, 144] on span "Data table" at bounding box center [508, 145] width 9 height 9
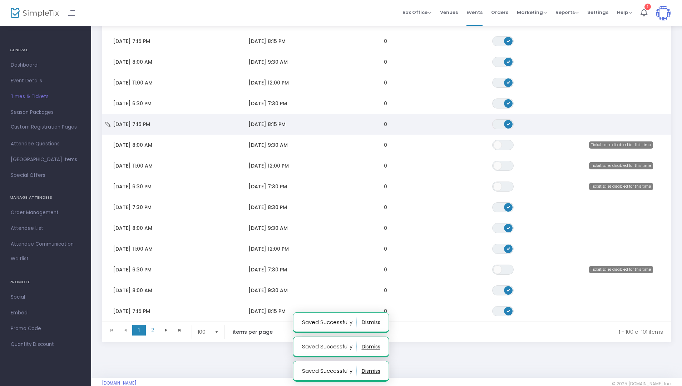
click at [505, 126] on span "Data table" at bounding box center [508, 124] width 9 height 9
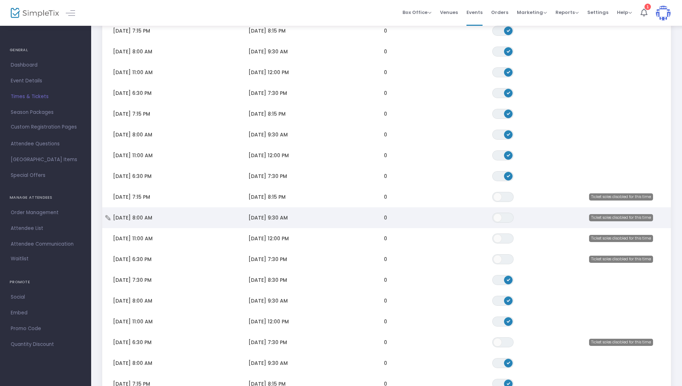
scroll to position [1810, 0]
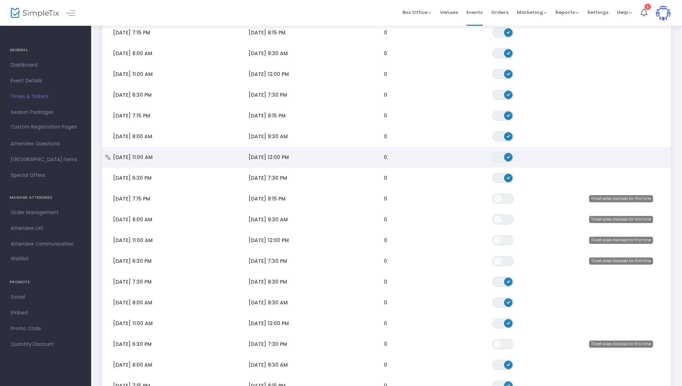
click at [507, 155] on span "Data table" at bounding box center [508, 157] width 9 height 9
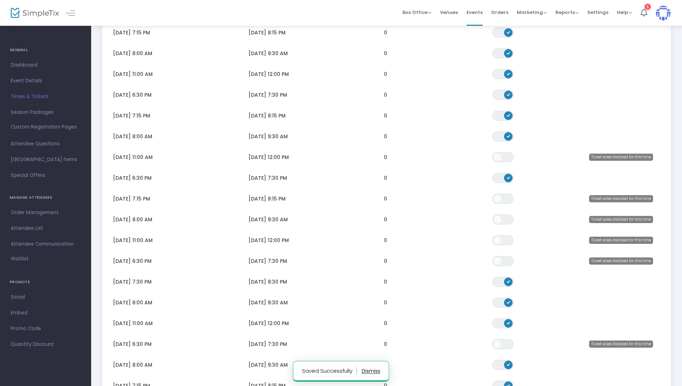
click at [508, 134] on span "Data table" at bounding box center [508, 136] width 9 height 9
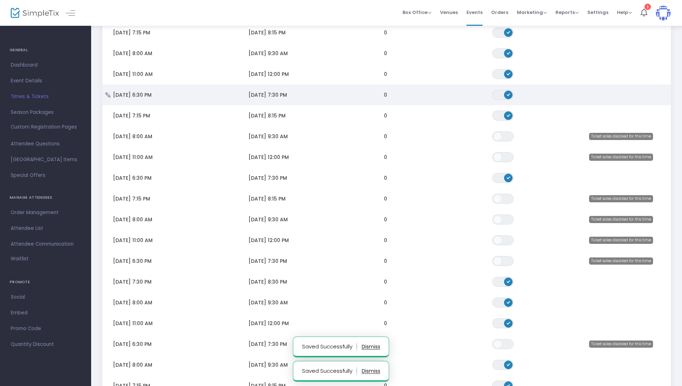
click at [503, 95] on span "ON OFF" at bounding box center [503, 95] width 21 height 10
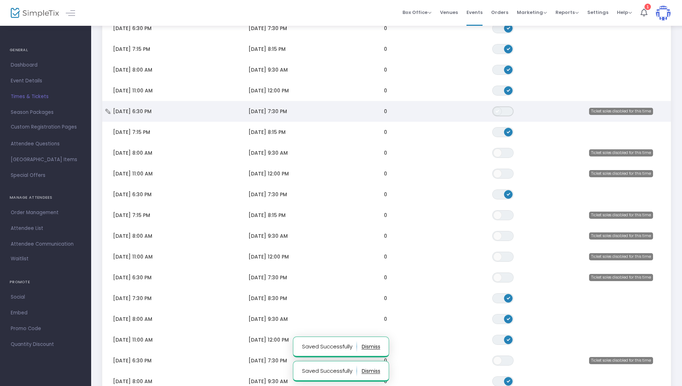
scroll to position [1793, 0]
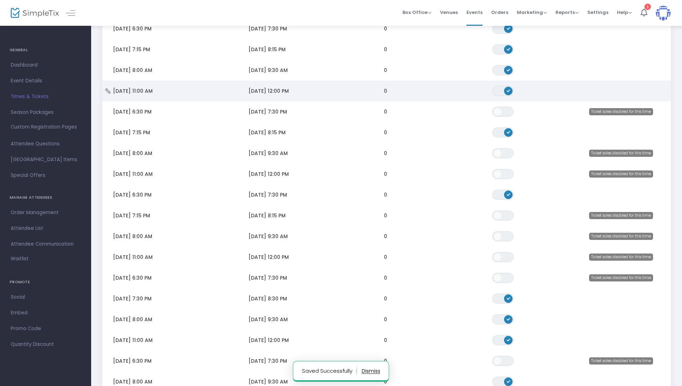
click at [506, 92] on span "Data table" at bounding box center [508, 91] width 9 height 9
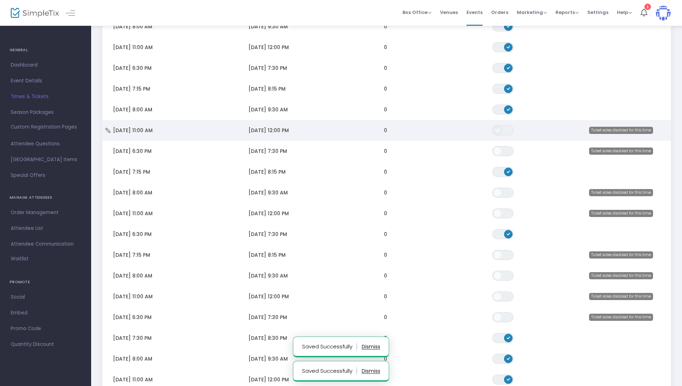
scroll to position [1753, 0]
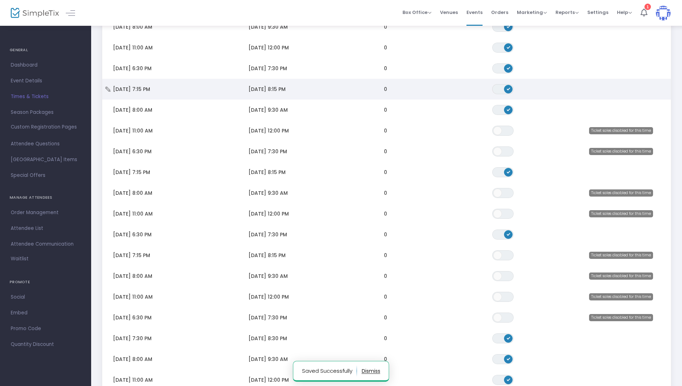
click at [505, 88] on span "Data table" at bounding box center [508, 89] width 9 height 9
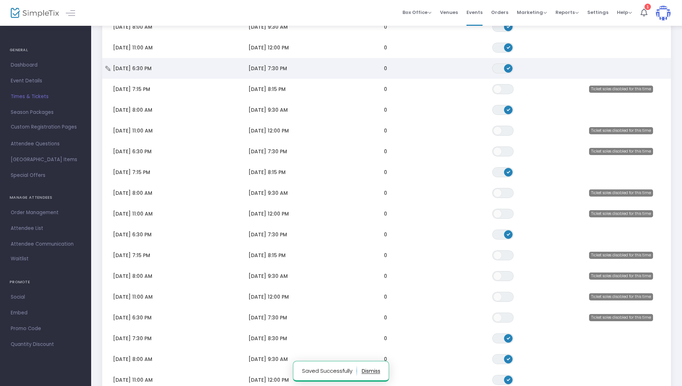
click at [502, 69] on span "ON OFF" at bounding box center [503, 68] width 21 height 10
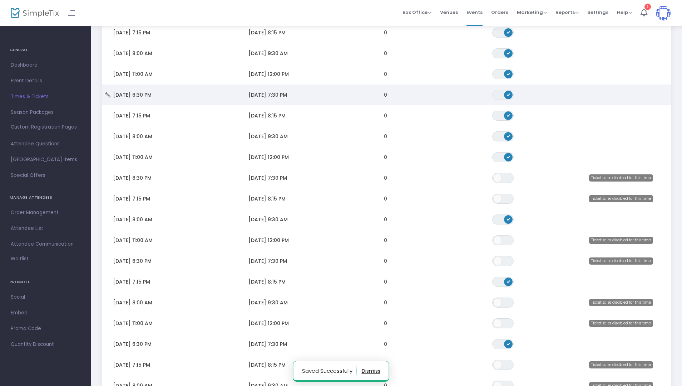
scroll to position [1644, 0]
click at [505, 94] on span "Data table" at bounding box center [508, 95] width 9 height 9
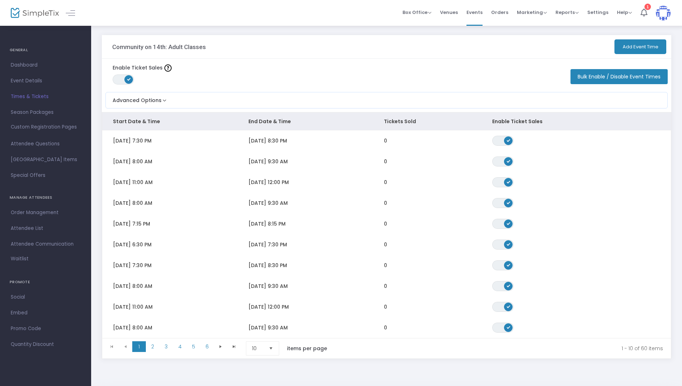
scroll to position [33, 0]
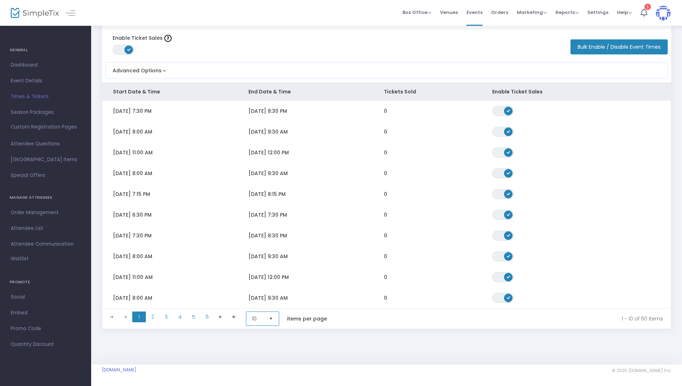
click at [263, 315] on span "10" at bounding box center [257, 318] width 11 height 7
click at [264, 360] on li "100" at bounding box center [263, 361] width 34 height 14
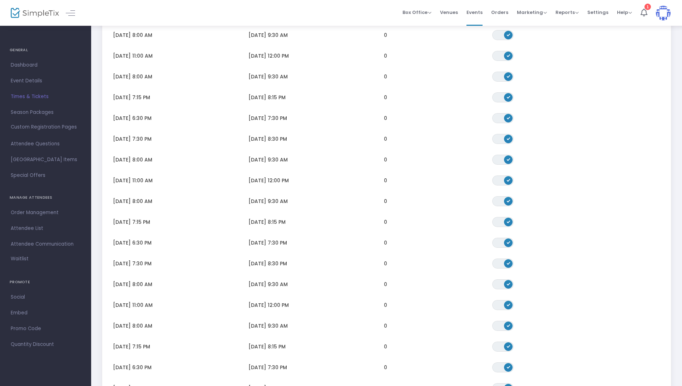
scroll to position [624, 0]
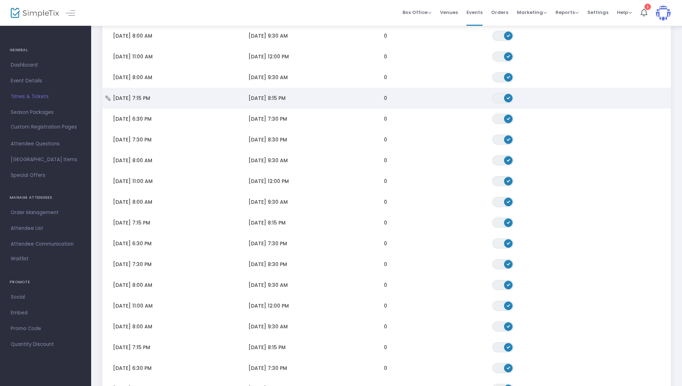
click at [206, 101] on td "[DATE] 7:15 PM" at bounding box center [170, 98] width 136 height 21
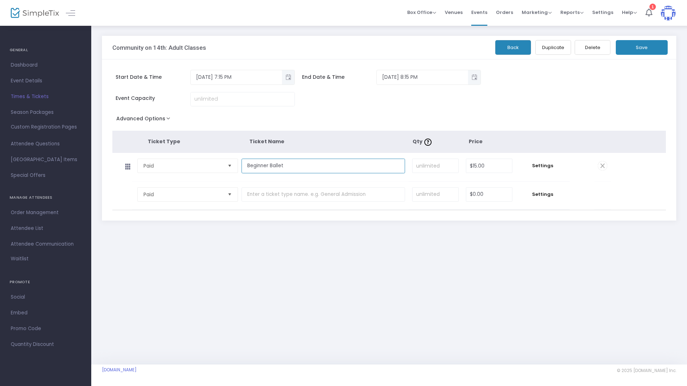
click at [267, 165] on input "Beginner Ballet" at bounding box center [322, 165] width 163 height 15
type input "Afro-Latino"
click at [633, 53] on button "Save" at bounding box center [642, 47] width 52 height 15
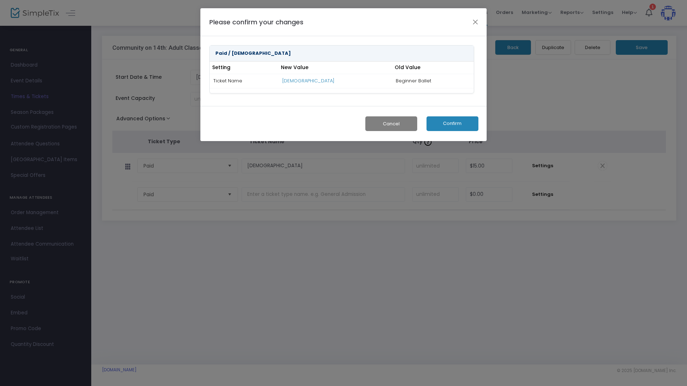
click at [448, 123] on button "Confirm" at bounding box center [452, 123] width 52 height 15
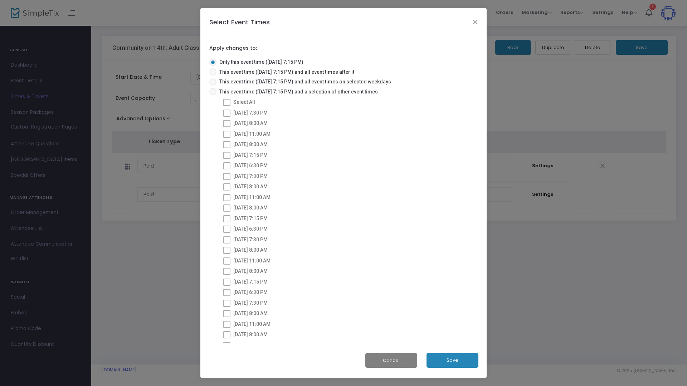
click at [245, 90] on span "This event time (11/6/2025 @ 7:15 PM) and a selection of other event times" at bounding box center [296, 92] width 161 height 8
click at [213, 95] on input "This event time (11/6/2025 @ 7:15 PM) and a selection of other event times" at bounding box center [212, 95] width 0 height 0
radio input "true"
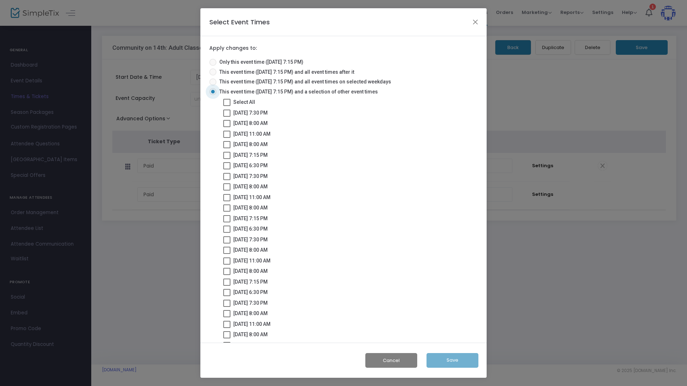
click at [274, 82] on span "This event time (11/6/2025 @ 7:15 PM) and all event times on selected weekdays" at bounding box center [303, 82] width 175 height 8
click at [213, 85] on input "This event time (11/6/2025 @ 7:15 PM) and all event times on selected weekdays" at bounding box center [212, 85] width 0 height 0
radio input "true"
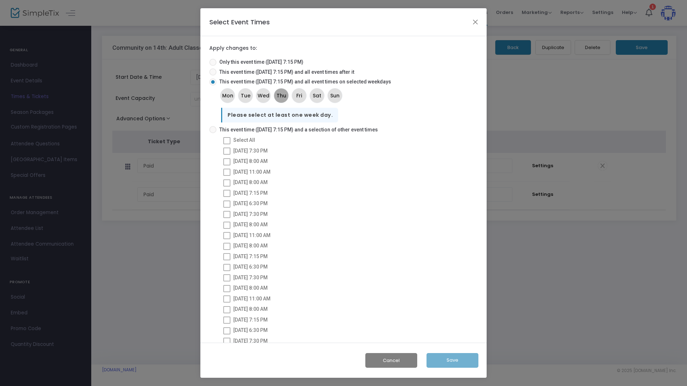
click at [285, 99] on span "Thu" at bounding box center [281, 96] width 10 height 8
click at [283, 119] on span "Selection of other event times slot for the selected day" at bounding box center [297, 121] width 130 height 8
click at [228, 125] on input "Selection of other event times slot for the selected day" at bounding box center [228, 125] width 0 height 0
radio input "true"
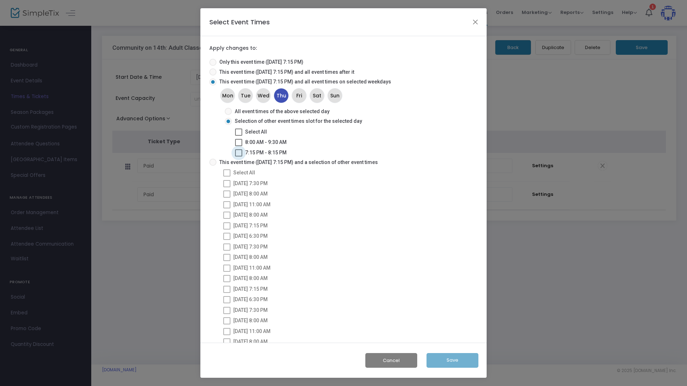
click at [276, 150] on span "7:15 PM - 8:15 PM" at bounding box center [265, 153] width 41 height 6
click at [239, 156] on input "7:15 PM - 8:15 PM" at bounding box center [238, 156] width 0 height 0
checkbox input "true"
click at [445, 357] on button "Save" at bounding box center [452, 360] width 52 height 15
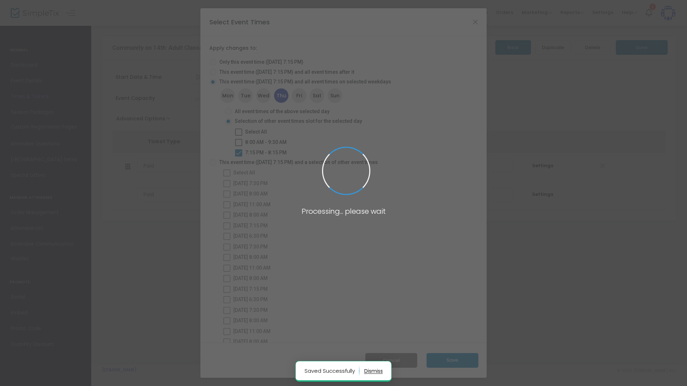
radio input "true"
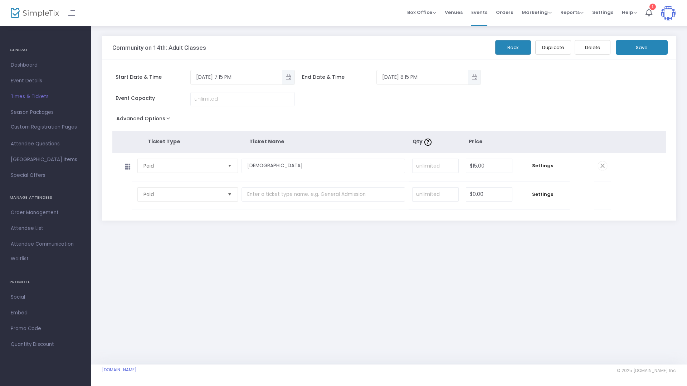
click at [505, 52] on button "Back" at bounding box center [513, 47] width 36 height 15
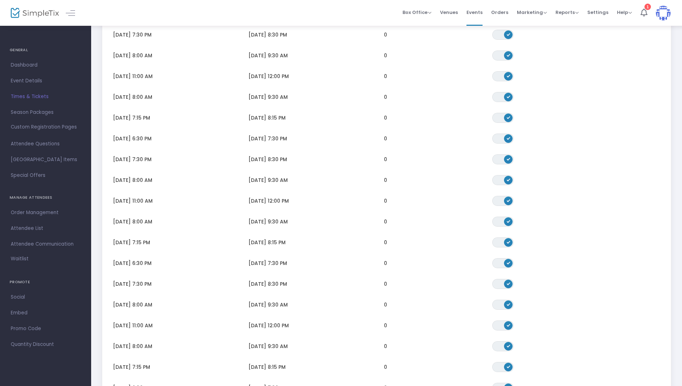
scroll to position [608, 0]
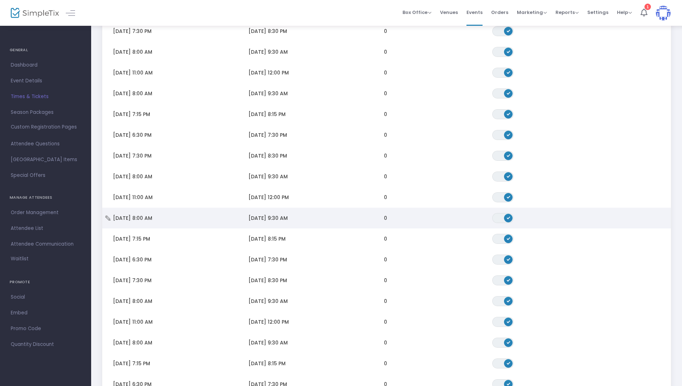
click at [299, 213] on td "11/13/2025 9:30 AM" at bounding box center [306, 217] width 136 height 21
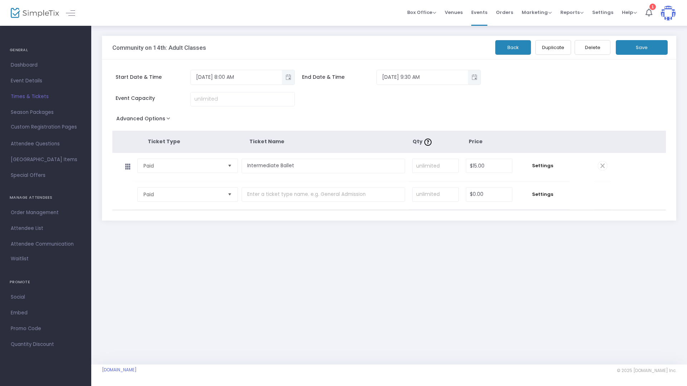
click at [495, 49] on div "Community on 14th: Adult Classes Back Duplicate Delete Save" at bounding box center [389, 48] width 574 height 24
click at [495, 49] on button "Back" at bounding box center [513, 47] width 36 height 15
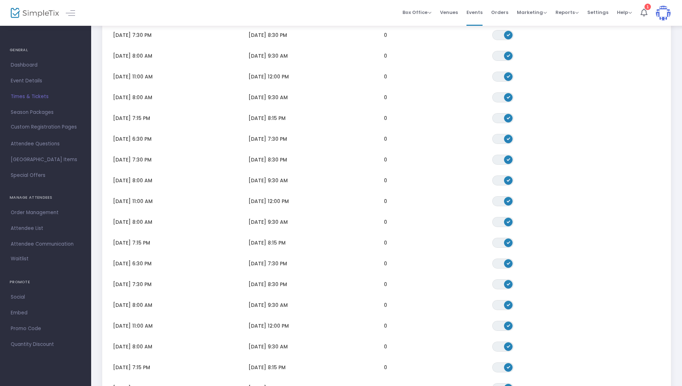
scroll to position [658, 0]
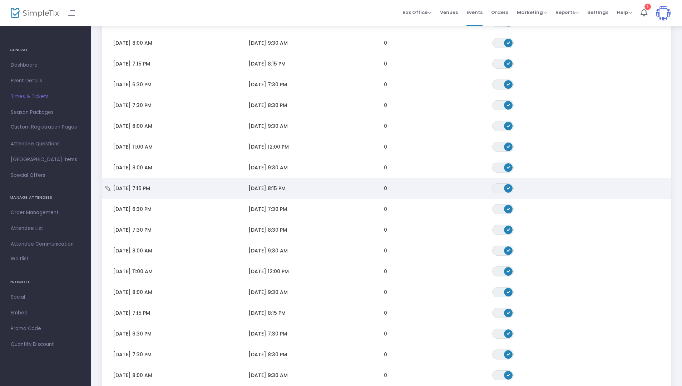
click at [286, 191] on span "11/13/2025 8:15 PM" at bounding box center [267, 188] width 37 height 7
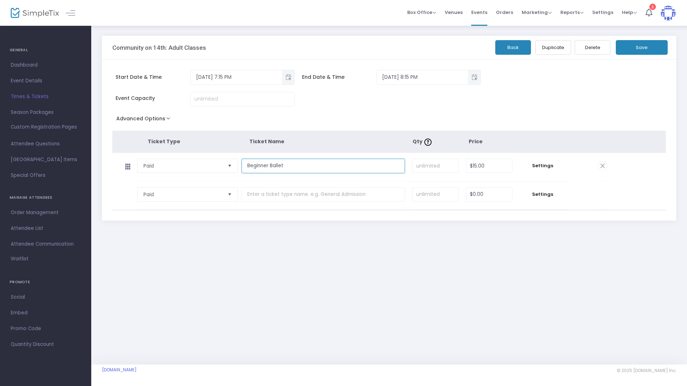
click at [268, 168] on input "Beginner Ballet" at bounding box center [322, 165] width 163 height 15
type input "[DEMOGRAPHIC_DATA]"
click at [631, 45] on button "Save" at bounding box center [642, 47] width 52 height 15
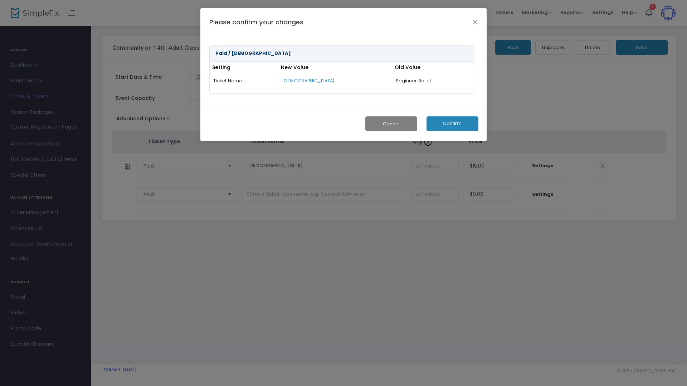
click at [456, 128] on button "Confirm" at bounding box center [452, 123] width 52 height 15
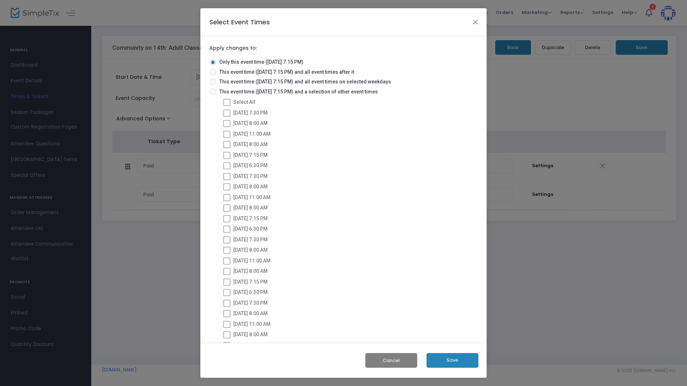
click at [253, 92] on span "This event time (11/13/2025 @ 7:15 PM) and a selection of other event times" at bounding box center [296, 92] width 161 height 8
click at [213, 95] on input "This event time (11/13/2025 @ 7:15 PM) and a selection of other event times" at bounding box center [212, 95] width 0 height 0
radio input "true"
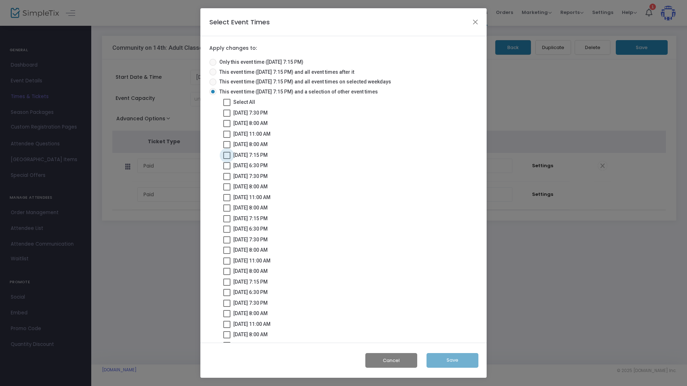
click at [257, 156] on span "10/9/2025 @ 7:15 PM" at bounding box center [250, 155] width 34 height 6
click at [227, 159] on input "10/9/2025 @ 7:15 PM" at bounding box center [226, 159] width 0 height 0
checkbox input "true"
click at [268, 218] on span "10/16/2025 @ 7:15 PM" at bounding box center [250, 218] width 34 height 6
click at [227, 222] on input "10/16/2025 @ 7:15 PM" at bounding box center [226, 222] width 0 height 0
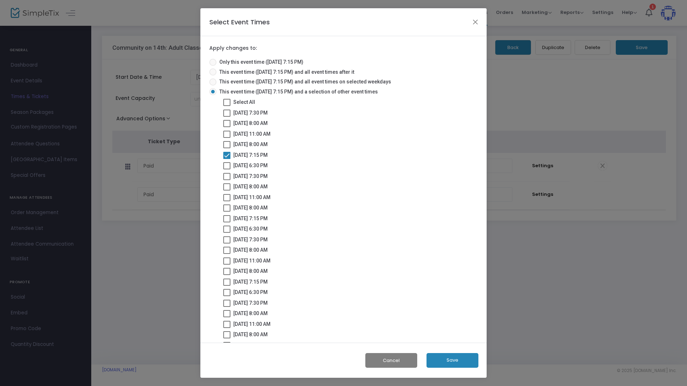
checkbox input "true"
click at [268, 281] on span "10/23/2025 @ 7:15 PM" at bounding box center [250, 282] width 34 height 6
click at [227, 285] on input "10/23/2025 @ 7:15 PM" at bounding box center [226, 285] width 0 height 0
checkbox input "true"
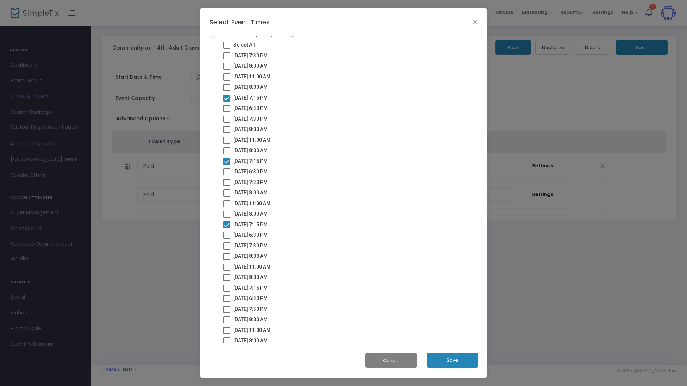
scroll to position [64, 0]
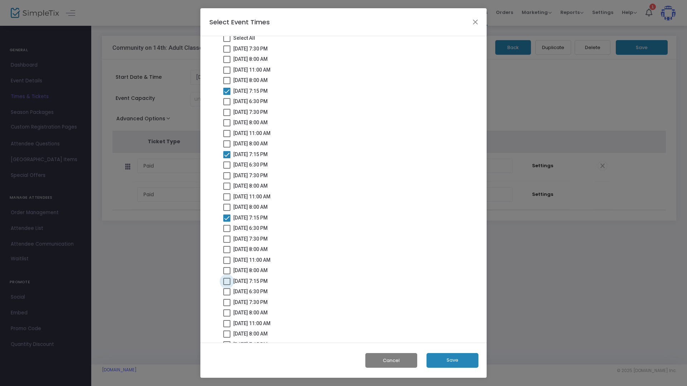
click at [268, 281] on span "10/30/2025 @ 7:15 PM" at bounding box center [250, 281] width 34 height 6
click at [227, 285] on input "10/30/2025 @ 7:15 PM" at bounding box center [226, 285] width 0 height 0
checkbox input "true"
click at [268, 288] on span "11/6/2025 @ 7:15 PM" at bounding box center [250, 289] width 34 height 6
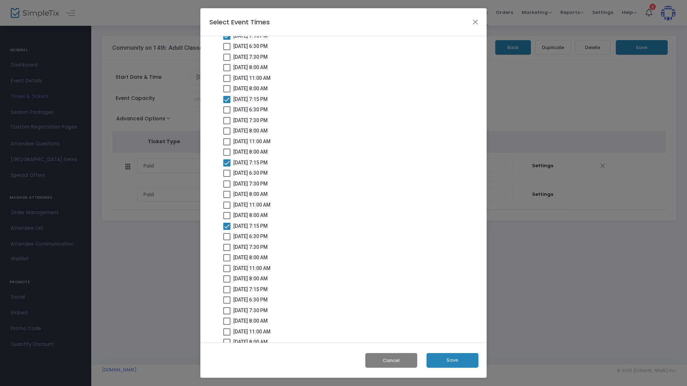
click at [227, 293] on input "11/6/2025 @ 7:15 PM" at bounding box center [226, 293] width 0 height 0
checkbox input "true"
click at [268, 308] on span "11/20/2025 @ 7:15 PM" at bounding box center [250, 310] width 34 height 6
click at [227, 313] on input "11/20/2025 @ 7:15 PM" at bounding box center [226, 313] width 0 height 0
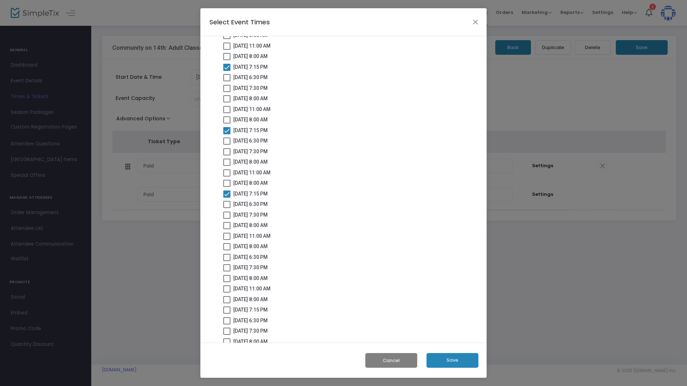
checkbox input "true"
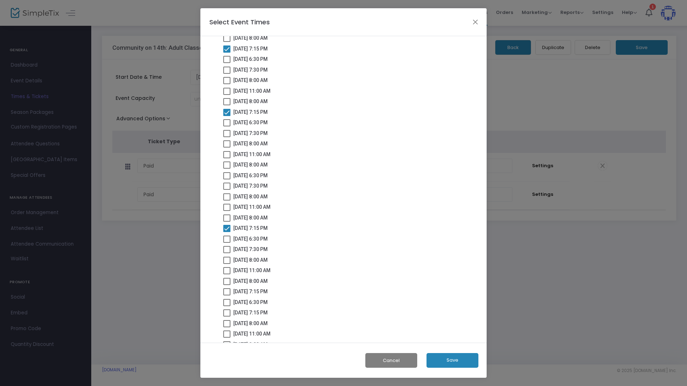
click at [268, 290] on span "11/27/2025 @ 7:15 PM" at bounding box center [250, 291] width 34 height 6
click at [227, 295] on input "11/27/2025 @ 7:15 PM" at bounding box center [226, 295] width 0 height 0
checkbox input "true"
click at [268, 300] on span "12/4/2025 @ 7:15 PM" at bounding box center [250, 301] width 34 height 6
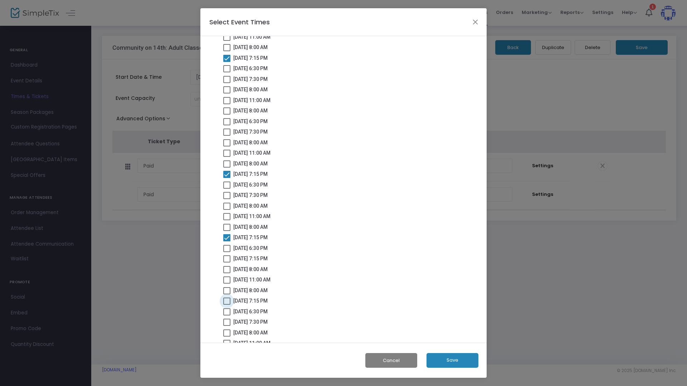
click at [227, 304] on input "12/4/2025 @ 7:15 PM" at bounding box center [226, 304] width 0 height 0
checkbox input "true"
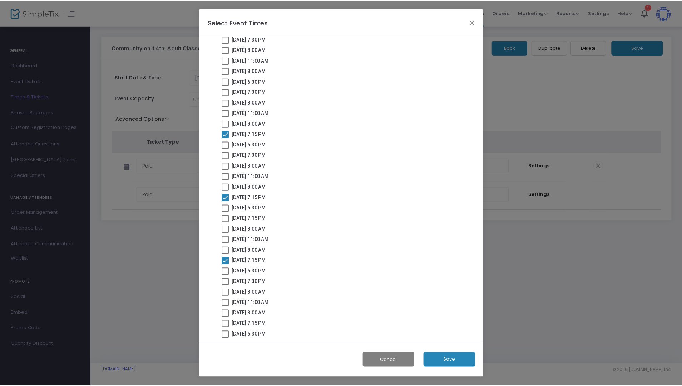
scroll to position [397, 0]
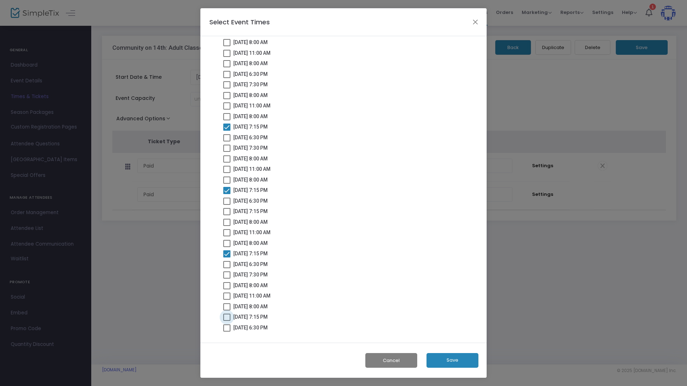
click at [268, 317] on span "12/11/2025 @ 7:15 PM" at bounding box center [250, 317] width 34 height 6
click at [227, 320] on input "12/11/2025 @ 7:15 PM" at bounding box center [226, 320] width 0 height 0
checkbox input "true"
click at [445, 358] on button "Save" at bounding box center [452, 360] width 52 height 15
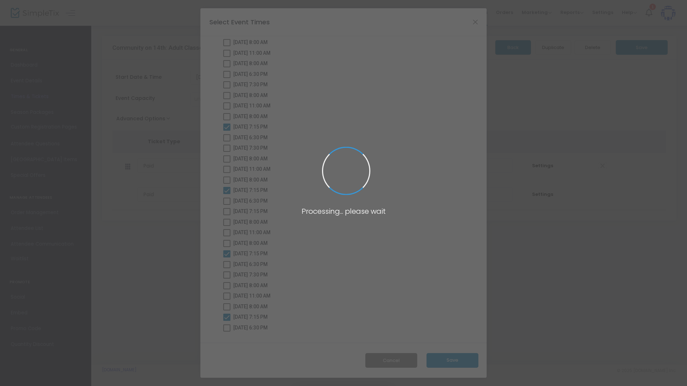
radio input "true"
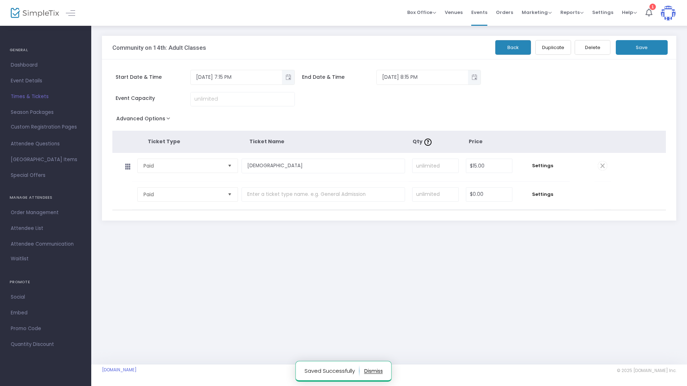
click at [518, 51] on button "Back" at bounding box center [513, 47] width 36 height 15
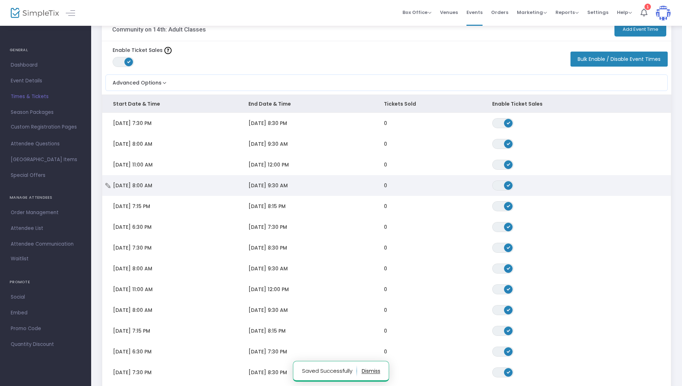
scroll to position [20, 0]
